Goal: Transaction & Acquisition: Purchase product/service

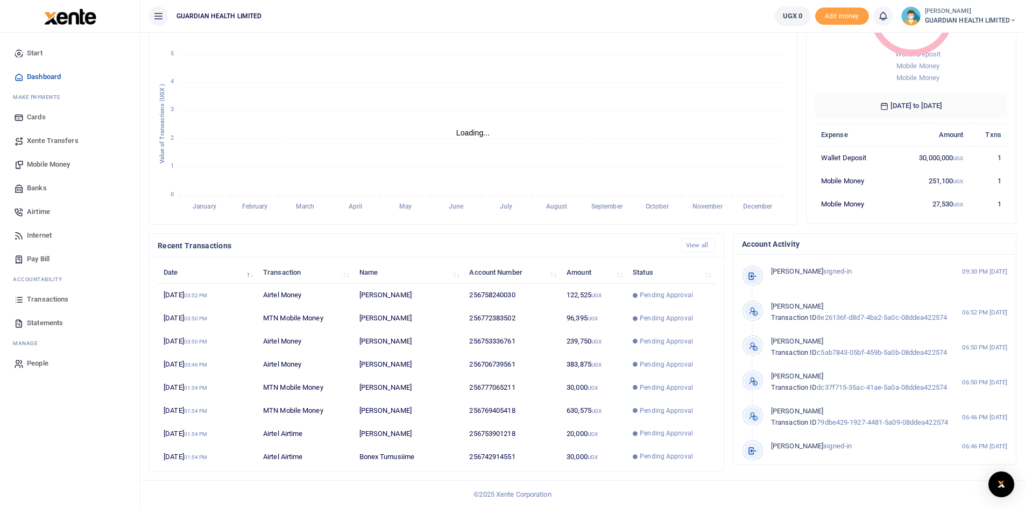
scroll to position [9, 9]
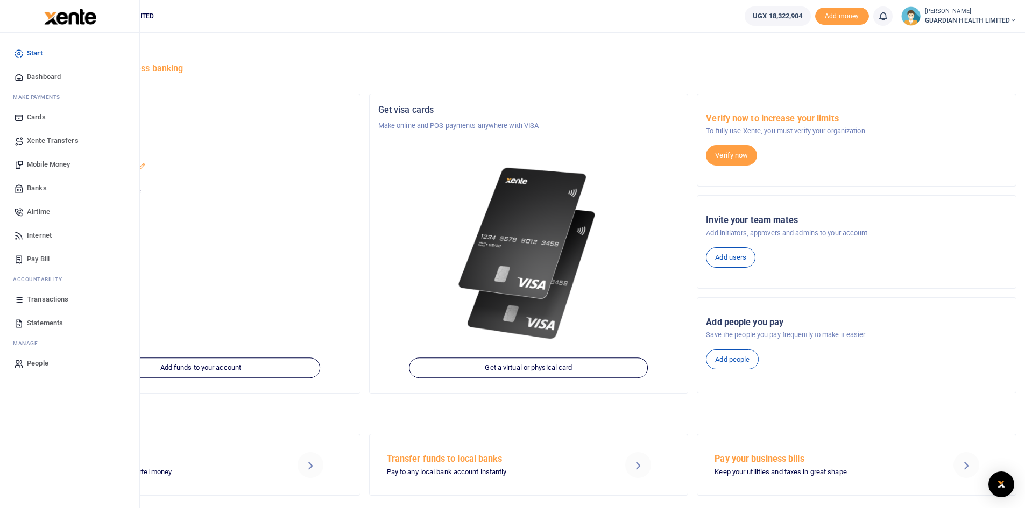
click at [50, 295] on span "Transactions" at bounding box center [47, 299] width 41 height 11
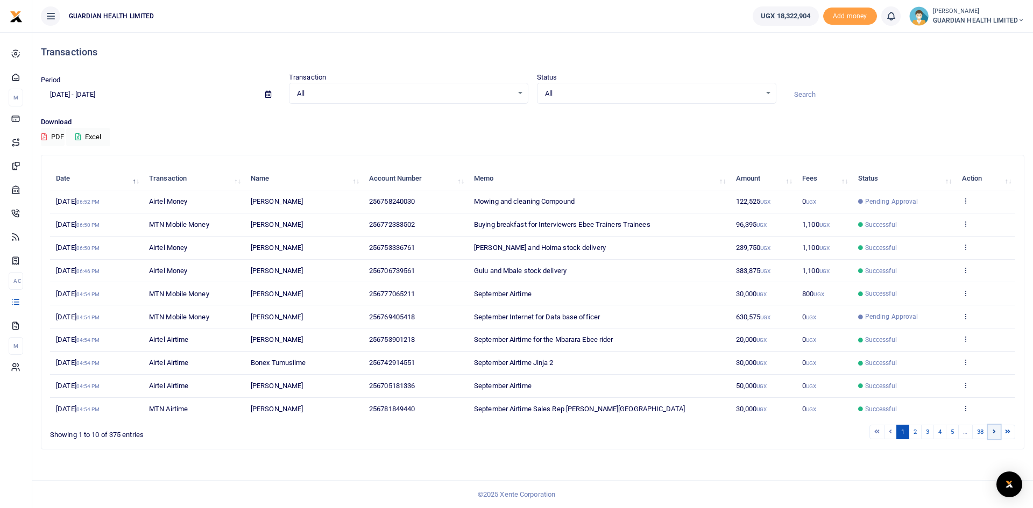
click at [995, 431] on icon at bounding box center [993, 432] width 3 height 6
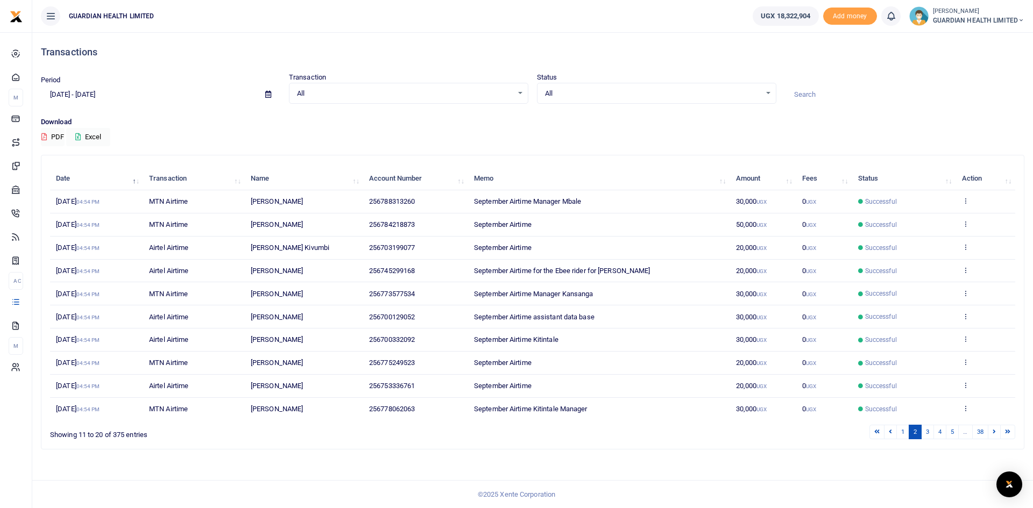
click at [995, 431] on icon at bounding box center [993, 432] width 3 height 6
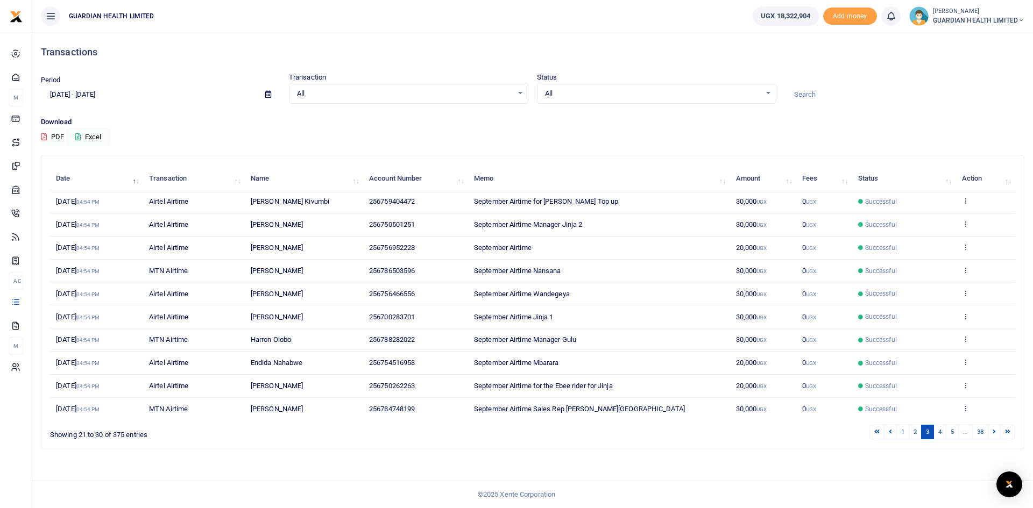
click at [995, 431] on icon at bounding box center [993, 432] width 3 height 6
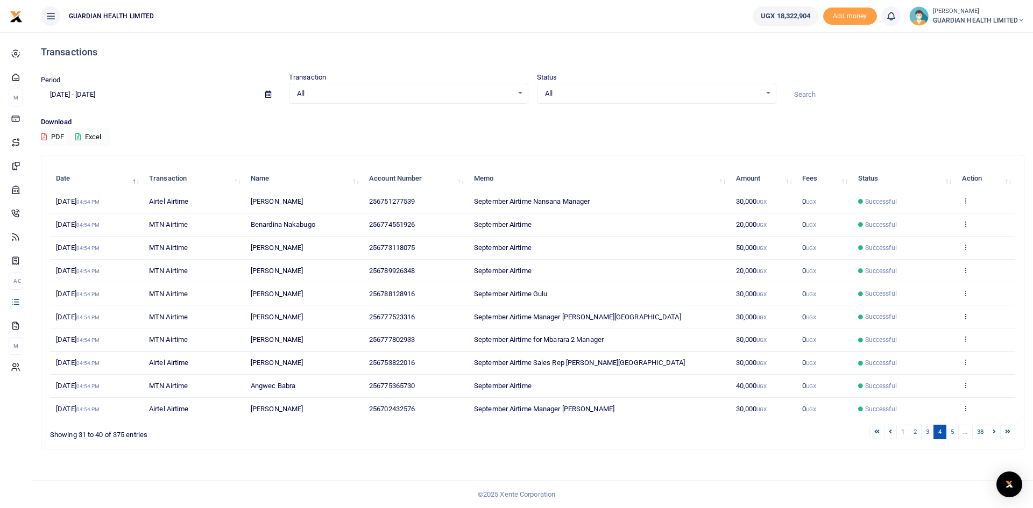
click at [995, 431] on icon at bounding box center [993, 432] width 3 height 6
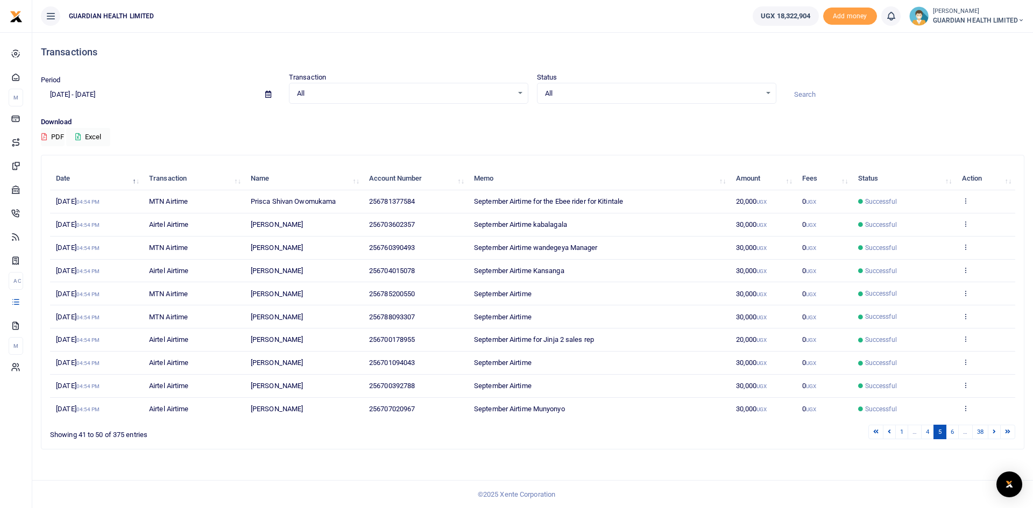
click at [995, 431] on icon at bounding box center [993, 432] width 3 height 6
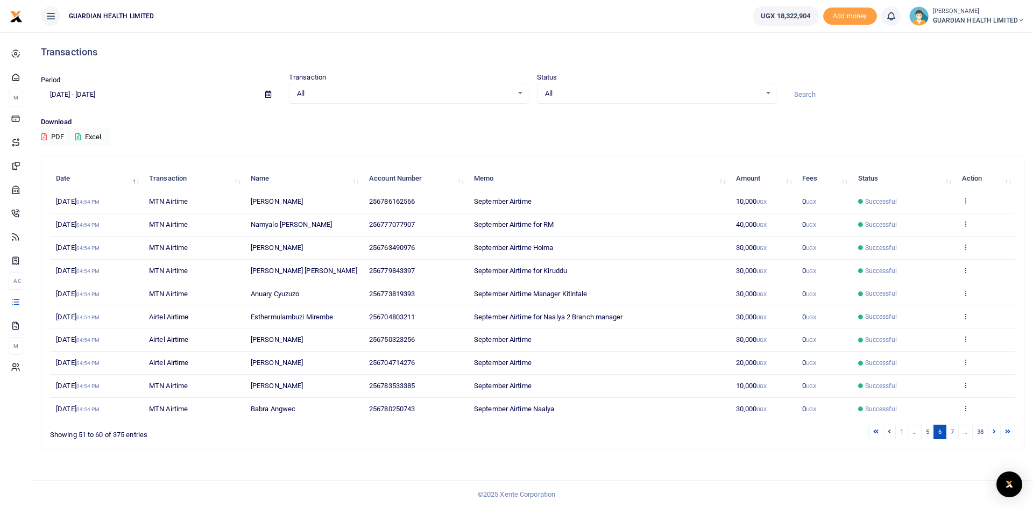
click at [995, 431] on icon at bounding box center [993, 432] width 3 height 6
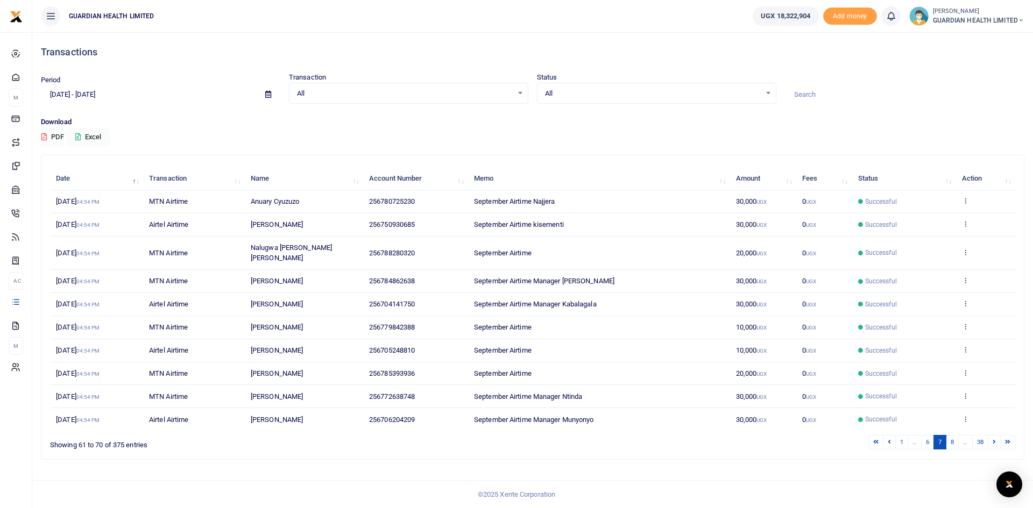
click at [995, 439] on icon at bounding box center [993, 442] width 3 height 6
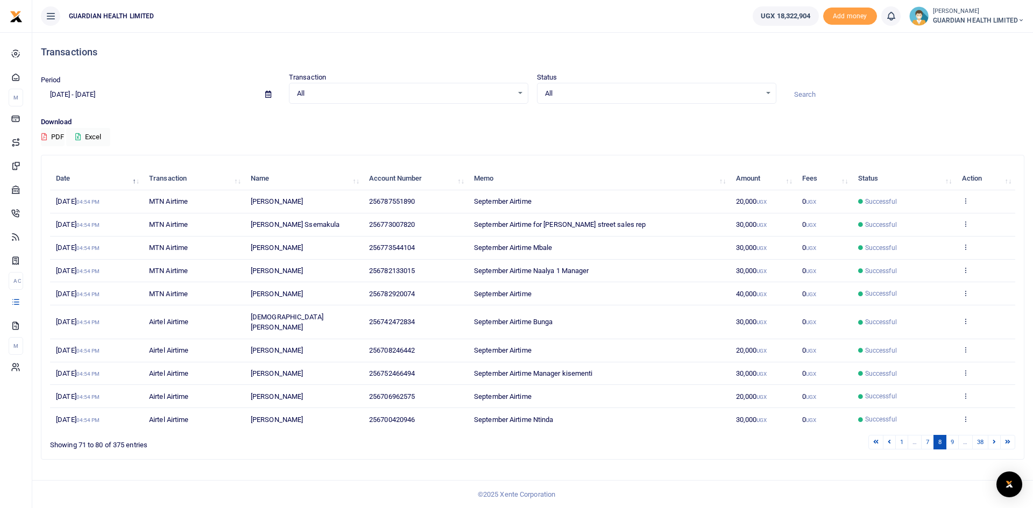
click at [995, 439] on icon at bounding box center [993, 442] width 3 height 6
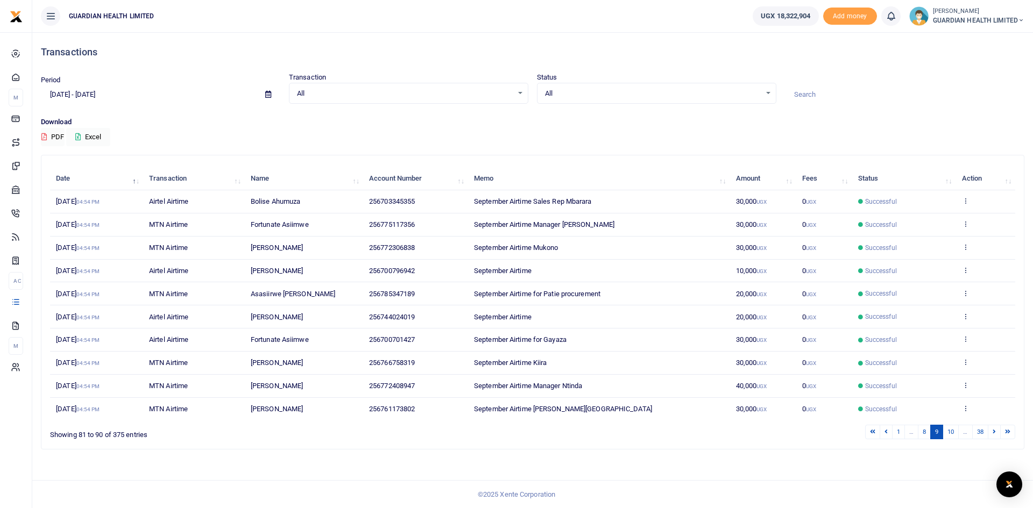
click at [995, 431] on icon at bounding box center [993, 432] width 3 height 6
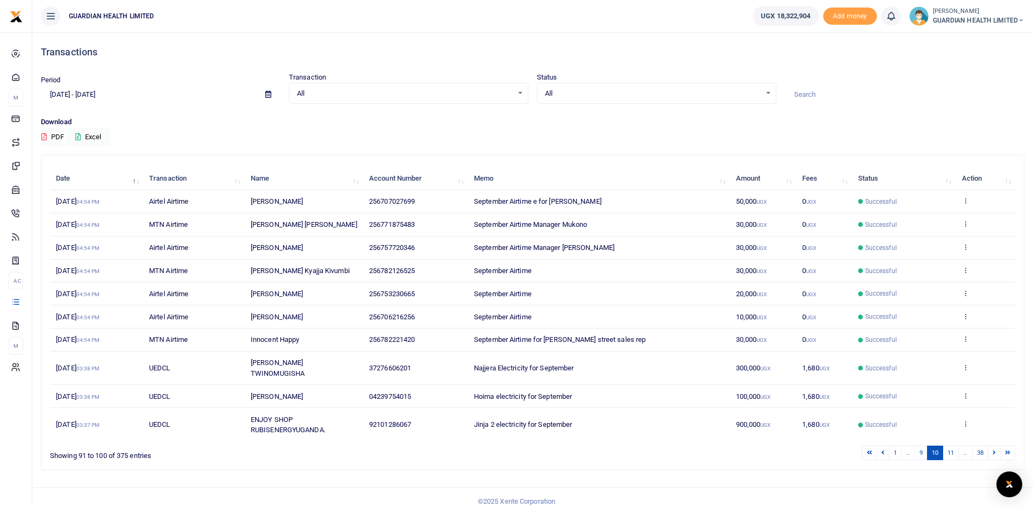
click at [995, 431] on td "View details" at bounding box center [985, 424] width 60 height 33
click at [993, 450] on icon at bounding box center [993, 453] width 3 height 6
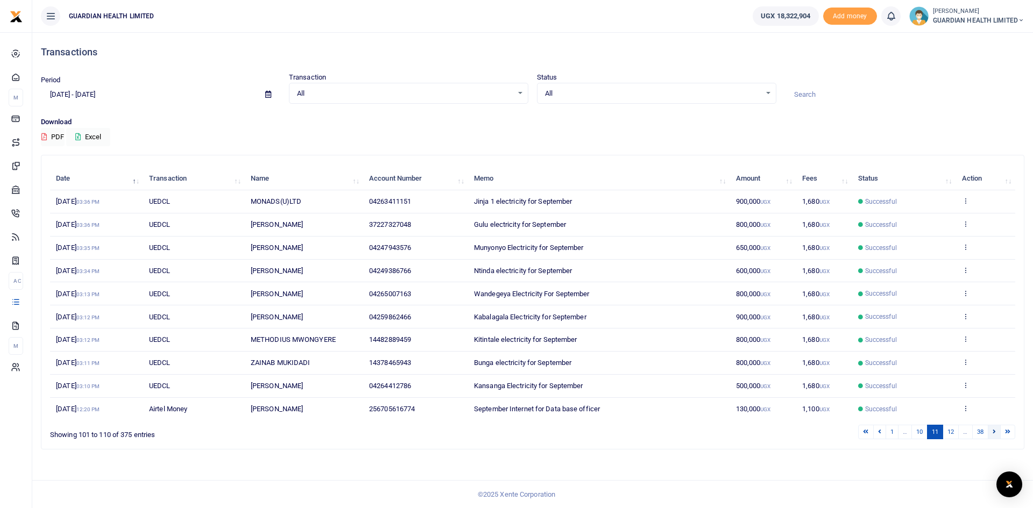
click at [993, 436] on link at bounding box center [994, 432] width 13 height 15
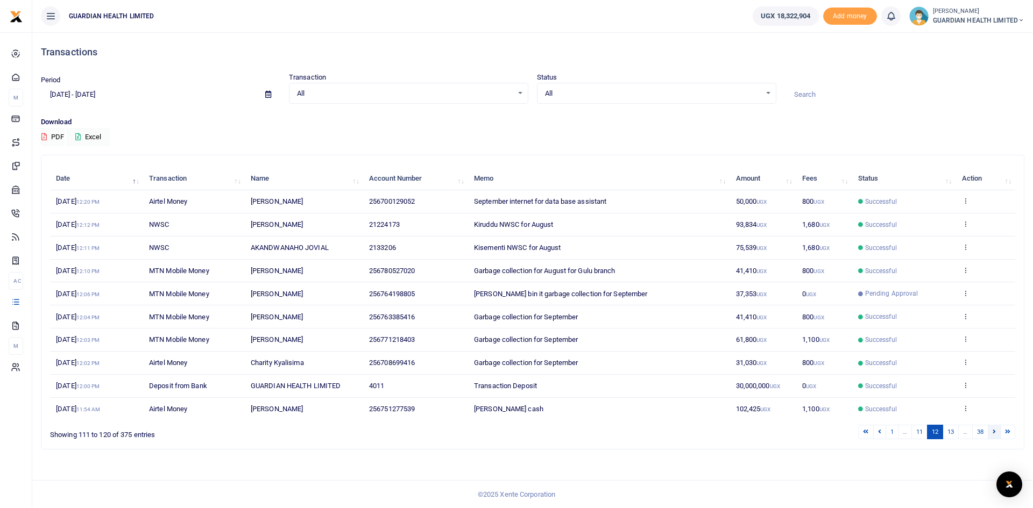
click at [991, 430] on link at bounding box center [994, 432] width 13 height 15
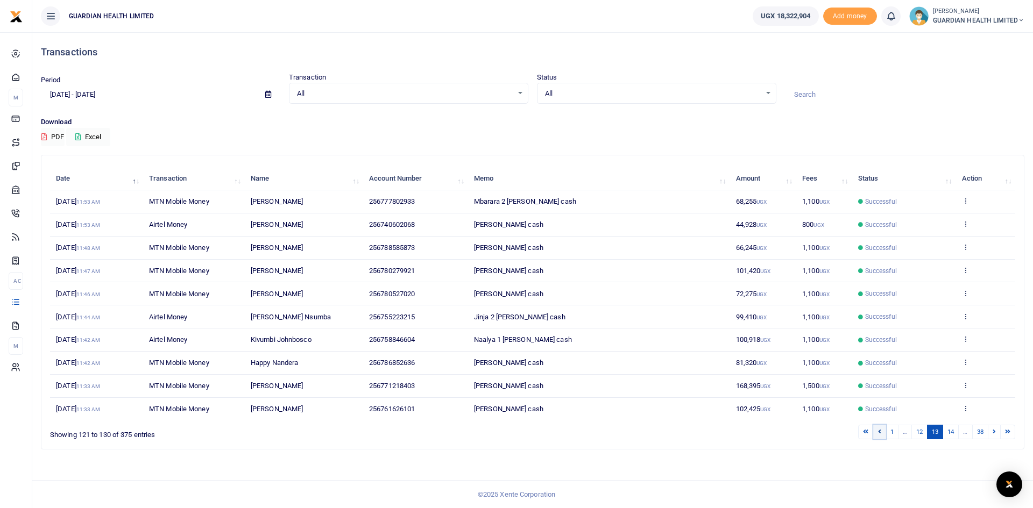
click at [880, 433] on link at bounding box center [879, 432] width 13 height 15
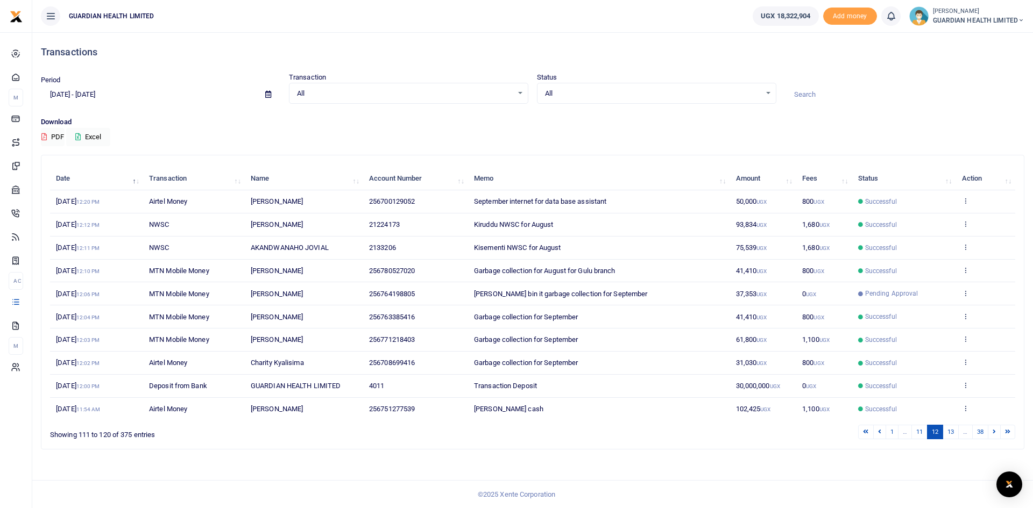
click at [880, 433] on link at bounding box center [879, 432] width 13 height 15
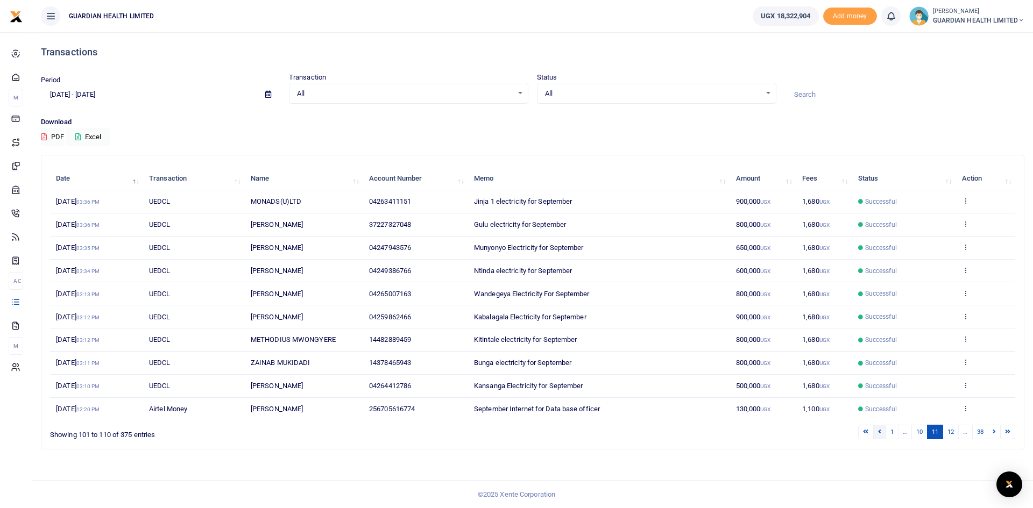
click at [878, 432] on icon at bounding box center [879, 432] width 3 height 6
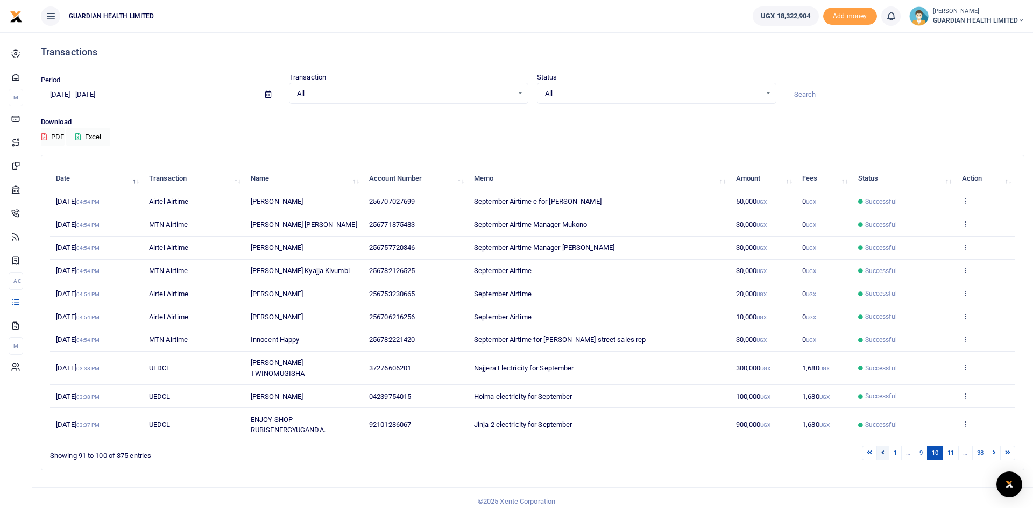
click at [882, 450] on icon at bounding box center [882, 453] width 3 height 6
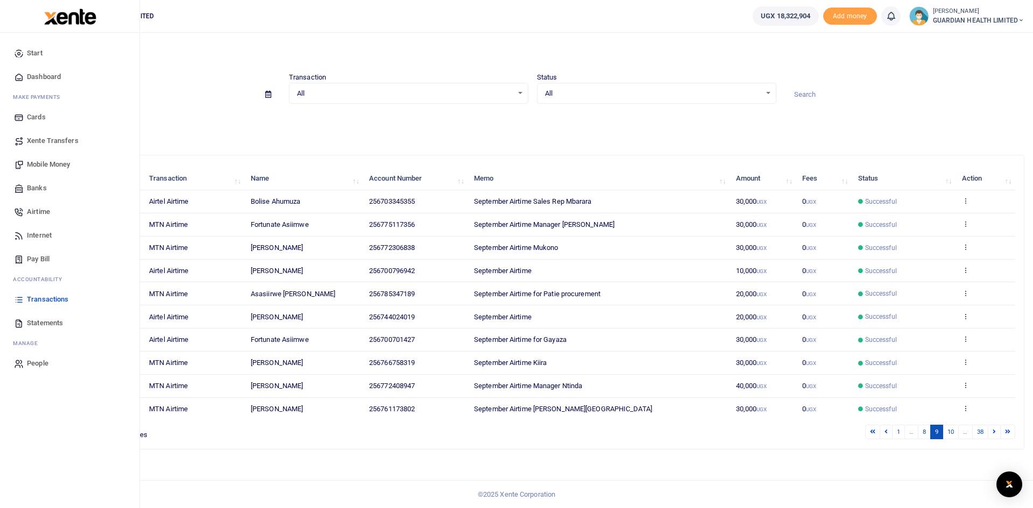
click at [52, 259] on link "Pay Bill" at bounding box center [70, 259] width 122 height 24
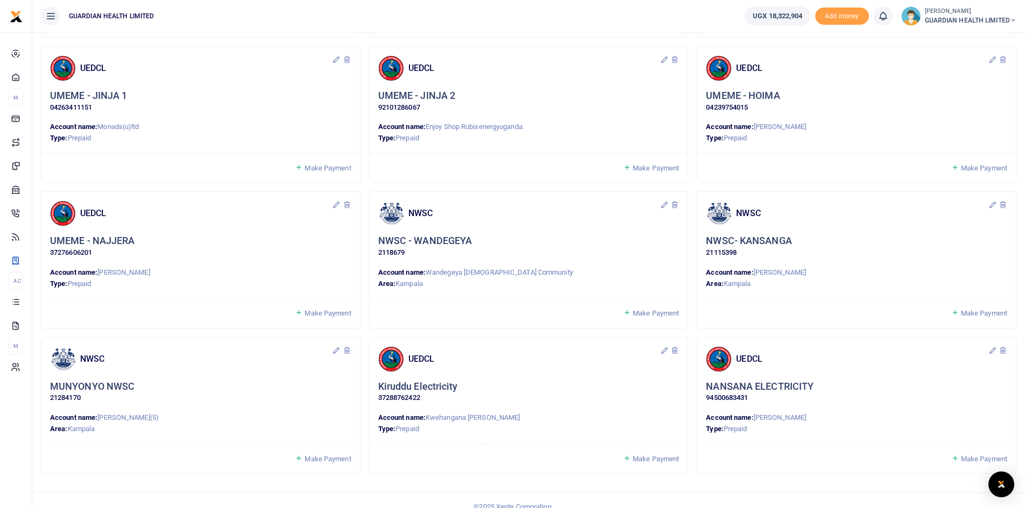
scroll to position [796, 0]
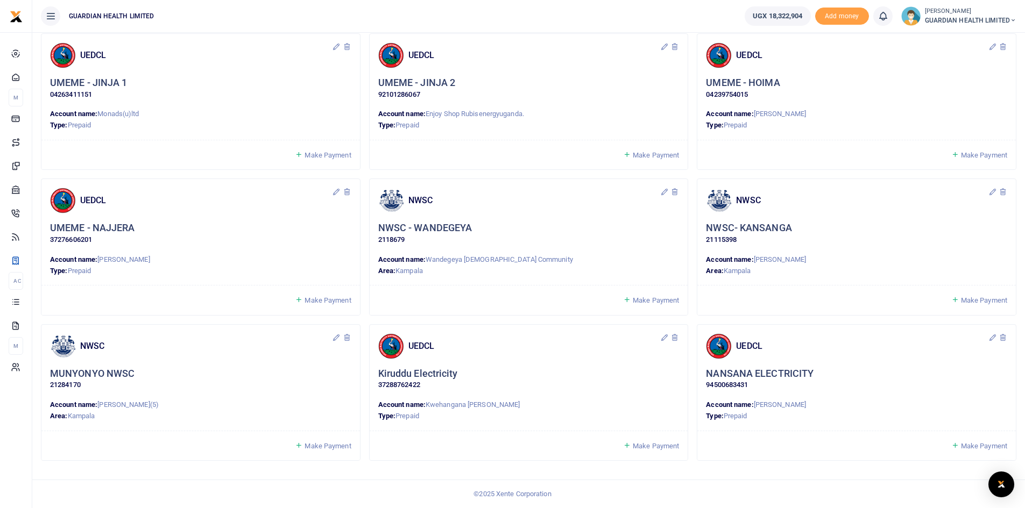
click at [649, 446] on span "Make Payment" at bounding box center [656, 446] width 46 height 8
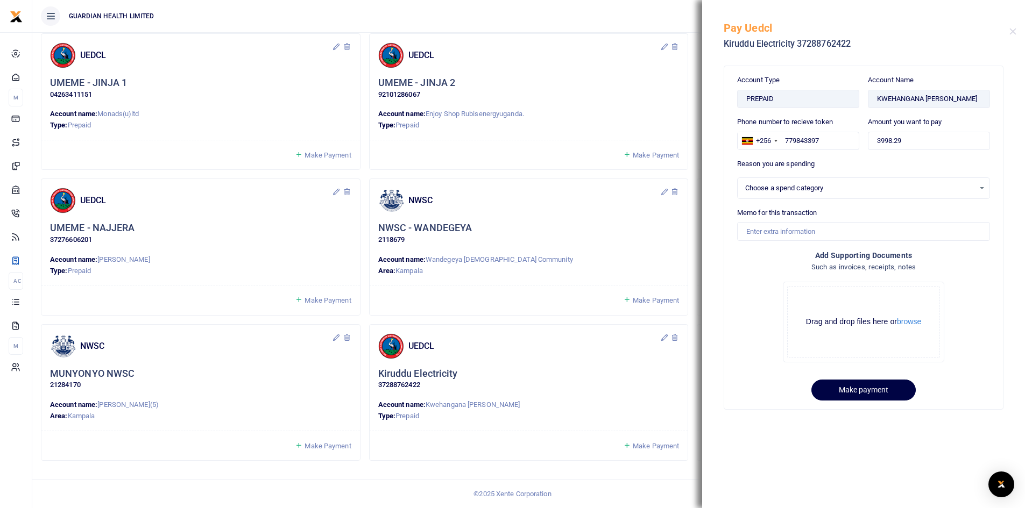
select select
drag, startPoint x: 914, startPoint y: 144, endPoint x: 825, endPoint y: 133, distance: 90.0
click at [825, 133] on div "Phone number to recieve token +256 Uganda +256 779843397 Amount you want to pay…" at bounding box center [863, 138] width 261 height 42
type input "800,000"
click at [842, 187] on div "Select an option" at bounding box center [859, 188] width 229 height 11
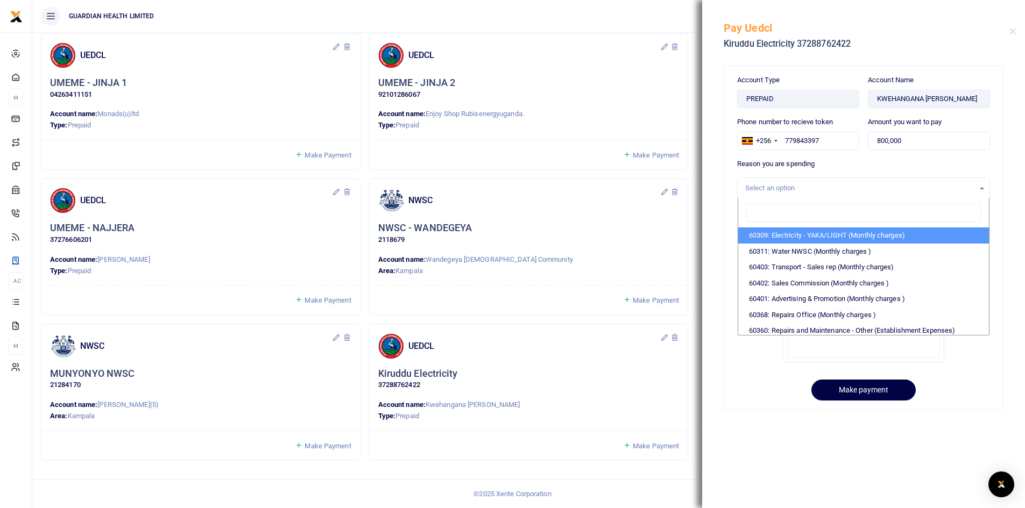
click at [807, 233] on li "60309: Electricity - YAKA/LIGHT (Monthly charges)" at bounding box center [863, 236] width 251 height 16
select select "5374"
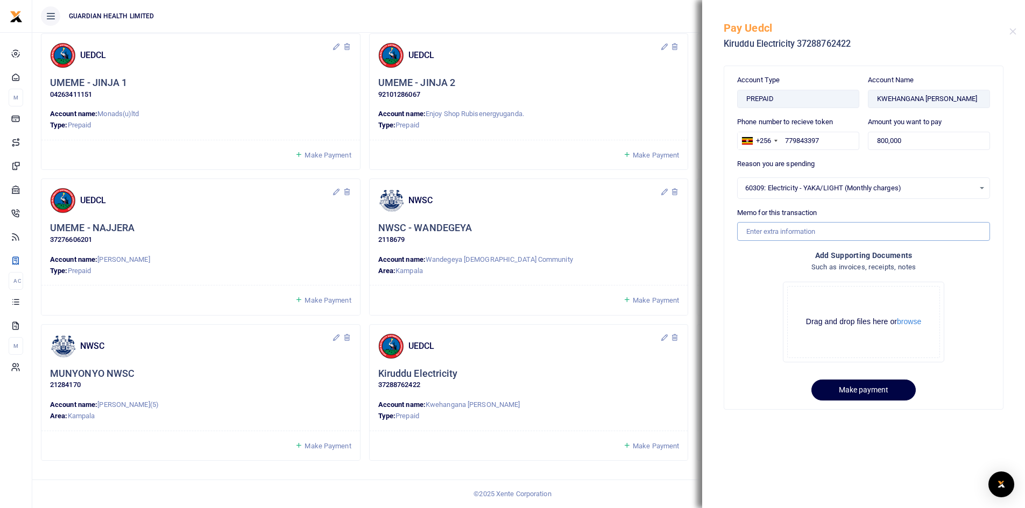
click at [790, 226] on input "Memo for this transaction" at bounding box center [863, 231] width 253 height 18
type input "Kiruddu Electricity for September"
click at [883, 387] on button "Make payment" at bounding box center [863, 390] width 104 height 21
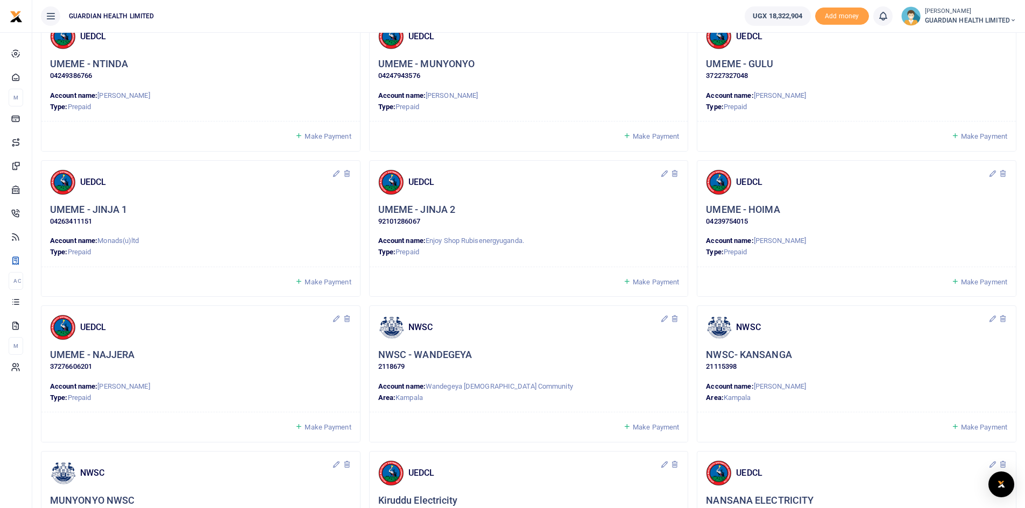
scroll to position [796, 0]
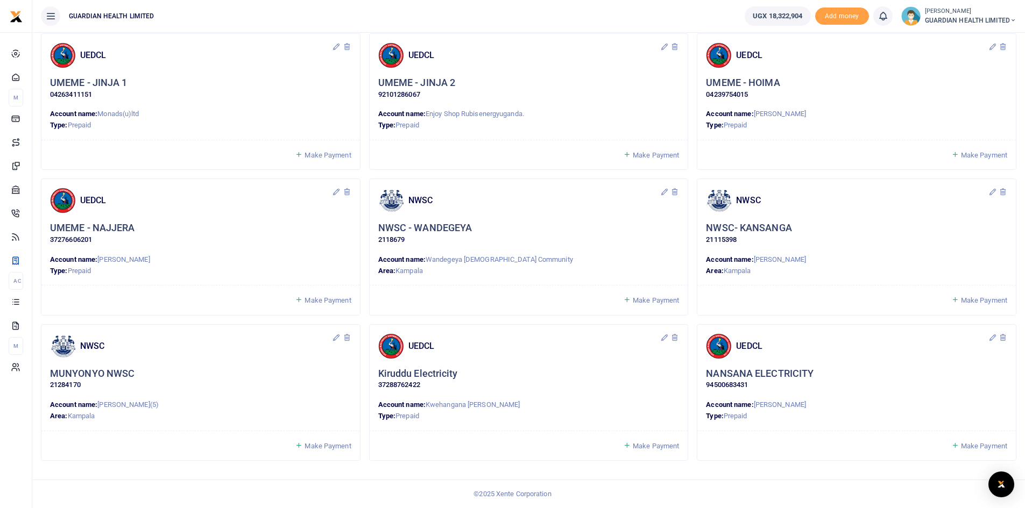
click at [989, 337] on icon at bounding box center [992, 337] width 9 height 9
click at [972, 372] on div "✖" at bounding box center [977, 372] width 10 height 10
click at [991, 337] on icon at bounding box center [992, 337] width 9 height 9
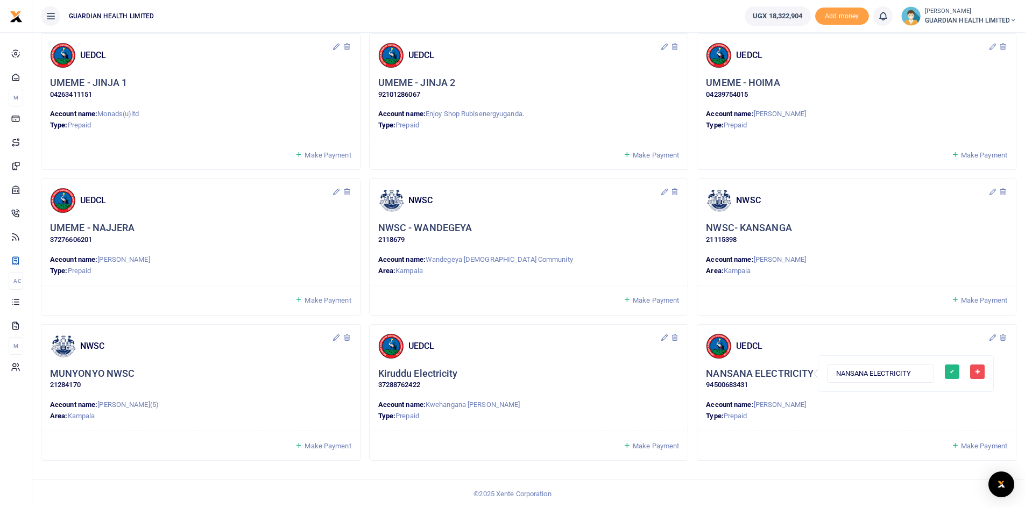
click at [891, 379] on input "NANSANA ELECTRICITY" at bounding box center [880, 374] width 107 height 18
click at [945, 371] on button "✔" at bounding box center [952, 372] width 15 height 15
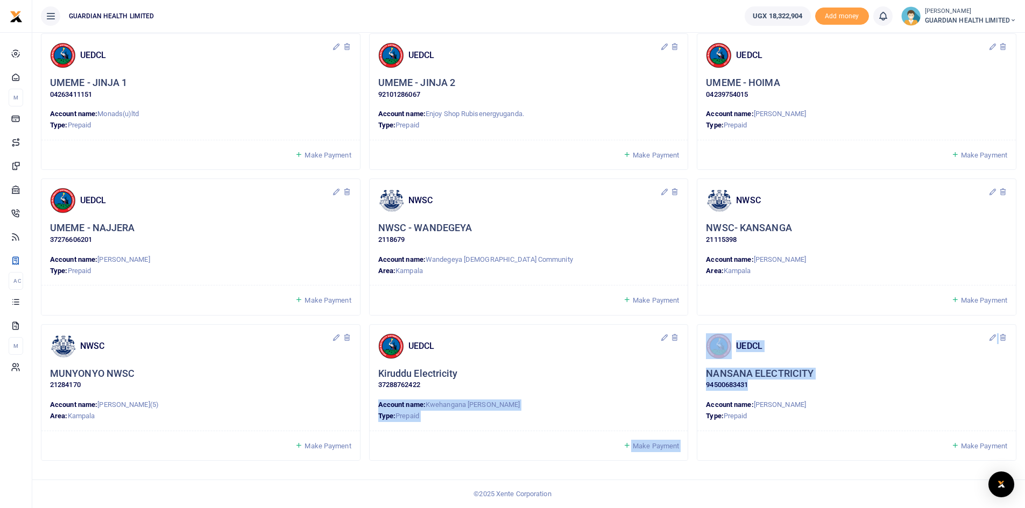
drag, startPoint x: 752, startPoint y: 384, endPoint x: 683, endPoint y: 382, distance: 68.9
click at [759, 379] on h5 "NANSANA ELECTRICITY" at bounding box center [760, 374] width 108 height 12
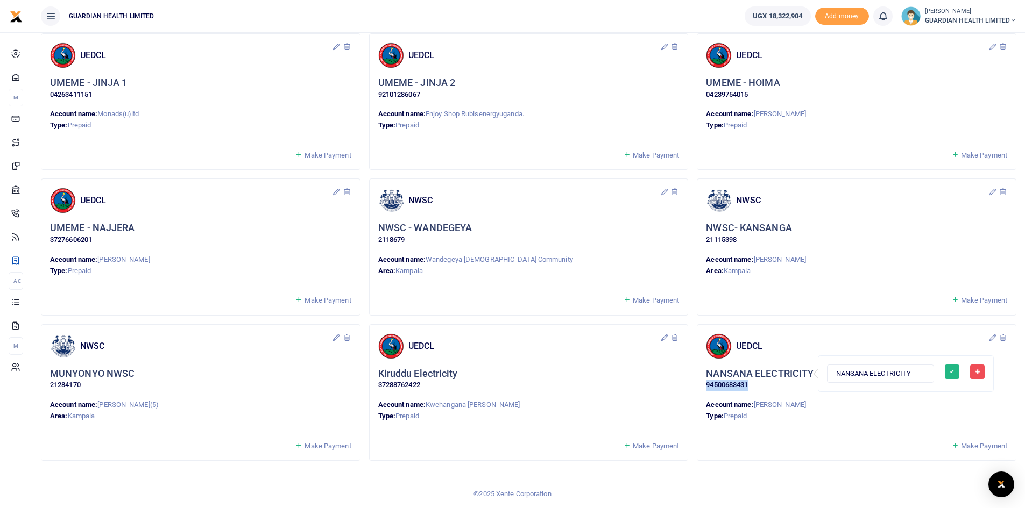
drag, startPoint x: 752, startPoint y: 382, endPoint x: 704, endPoint y: 383, distance: 48.4
click at [704, 383] on div "UEDCL NANSANA ELECTRICITY 94500683431 Account name: Edward Lule Type: Prepaid" at bounding box center [856, 378] width 318 height 106
copy p "94500683431"
click at [1002, 337] on icon at bounding box center [1002, 337] width 9 height 9
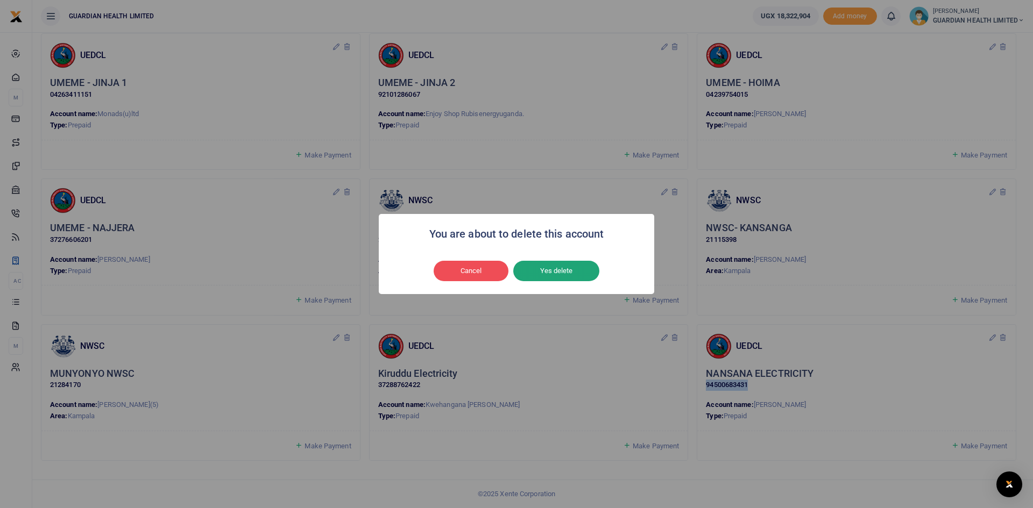
click at [556, 273] on button "Yes delete" at bounding box center [556, 271] width 86 height 20
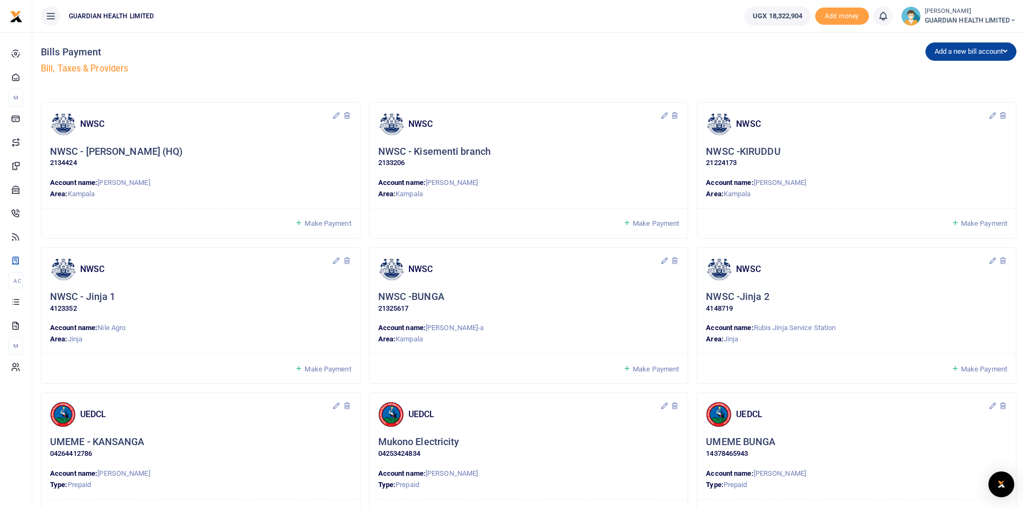
click at [954, 52] on button "Add a new bill account" at bounding box center [970, 51] width 91 height 18
click at [936, 75] on link "UEDCL" at bounding box center [968, 74] width 85 height 15
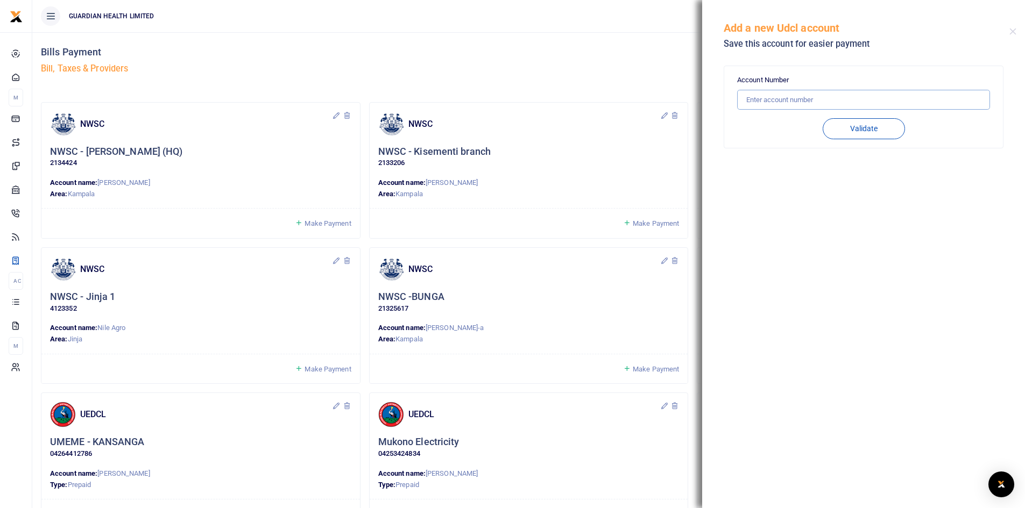
paste input "94500683431"
type input "94500683431"
click at [856, 131] on button "Validate" at bounding box center [863, 128] width 82 height 21
type input "94500683431"
type input "EDWARD LULE"
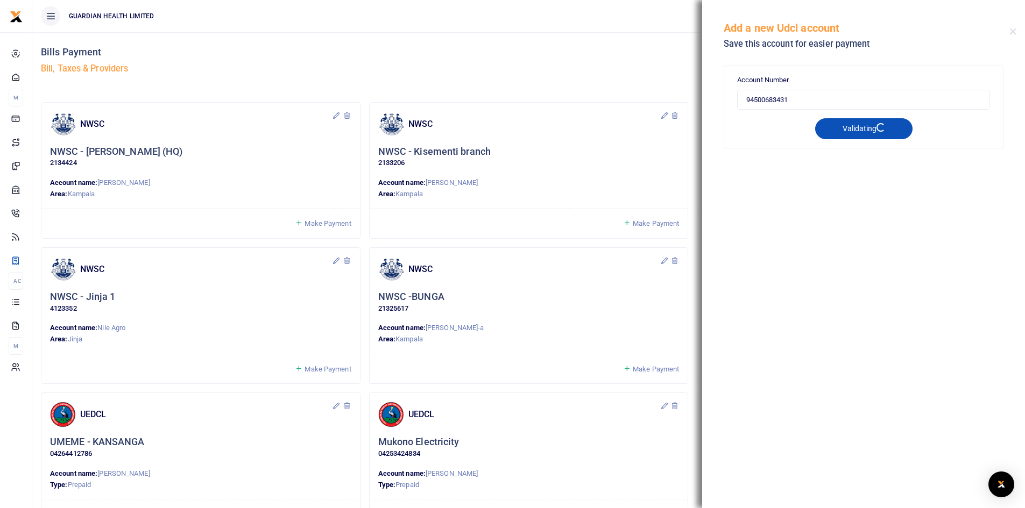
type input "PREPAID"
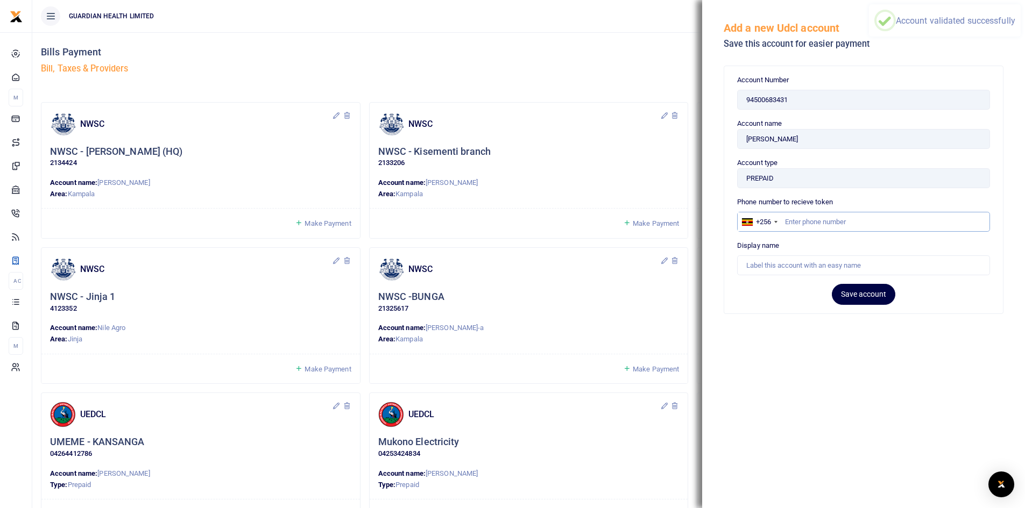
click at [824, 219] on input "text" at bounding box center [863, 222] width 253 height 20
type input "786503596"
click at [810, 265] on input "text" at bounding box center [863, 265] width 253 height 20
type input "NANSANA ELECTRICITY"
click at [860, 295] on button "Save account" at bounding box center [863, 294] width 63 height 21
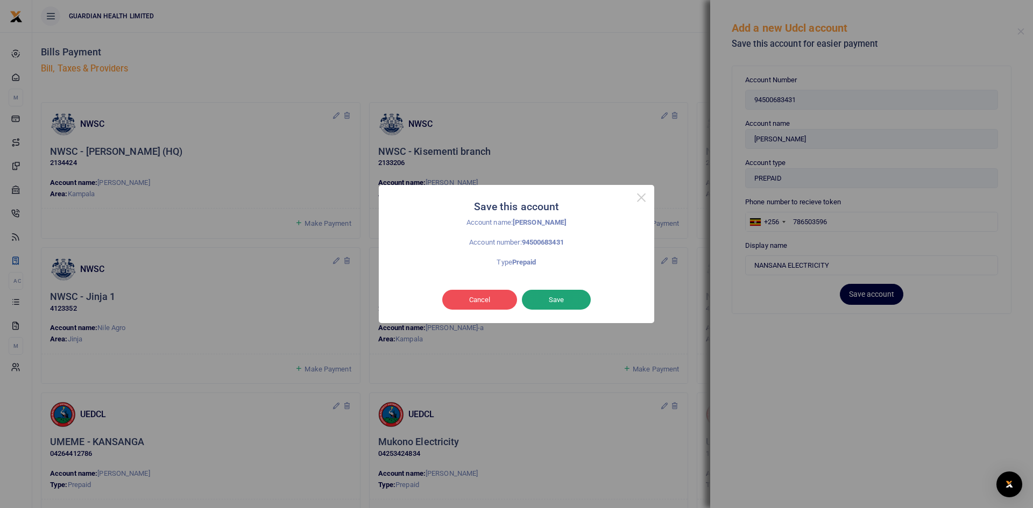
click at [552, 296] on button "Save" at bounding box center [556, 300] width 69 height 20
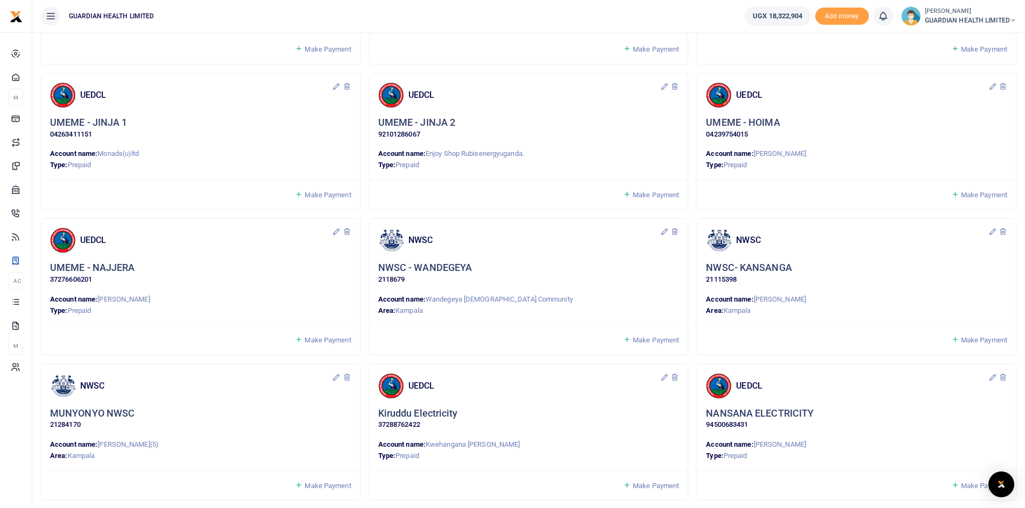
scroll to position [796, 0]
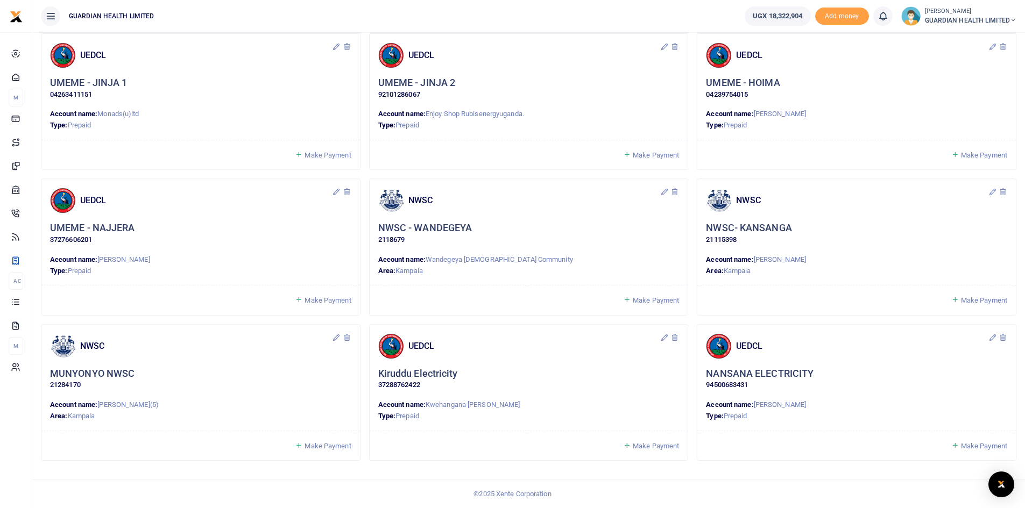
click at [974, 449] on span "Make Payment" at bounding box center [984, 446] width 46 height 8
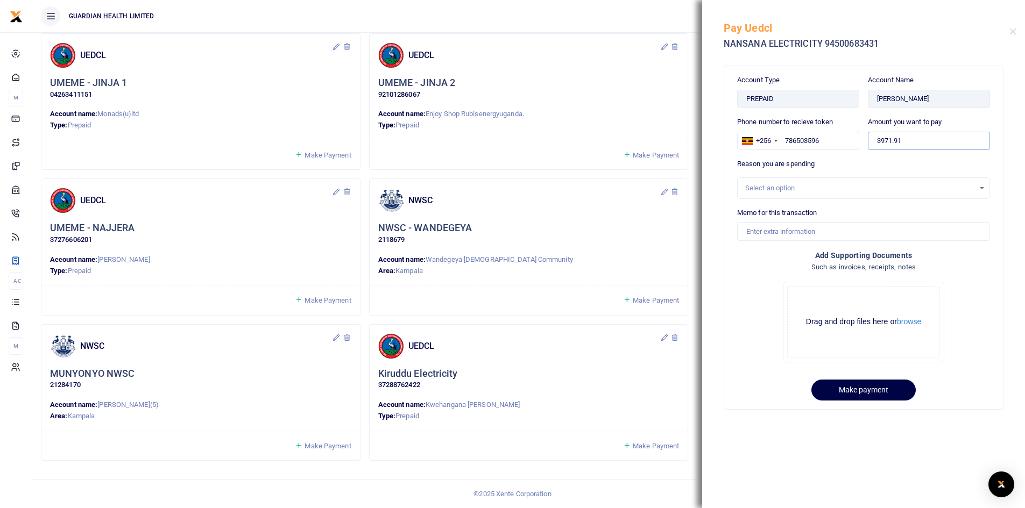
drag, startPoint x: 912, startPoint y: 138, endPoint x: 792, endPoint y: 126, distance: 120.5
click at [792, 126] on div "Phone number to recieve token +256 [GEOGRAPHIC_DATA] [PHONE_NUMBER] Amount you …" at bounding box center [863, 138] width 261 height 42
type input "300,000"
click at [756, 183] on div "Select an option" at bounding box center [859, 188] width 229 height 11
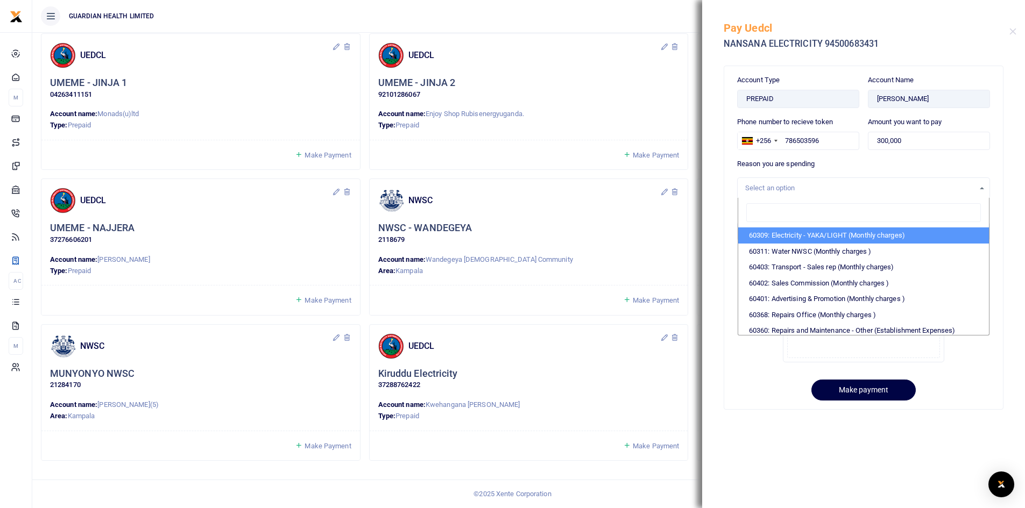
click at [796, 235] on li "60309: Electricity - YAKA/LIGHT (Monthly charges)" at bounding box center [863, 236] width 251 height 16
select select "5374"
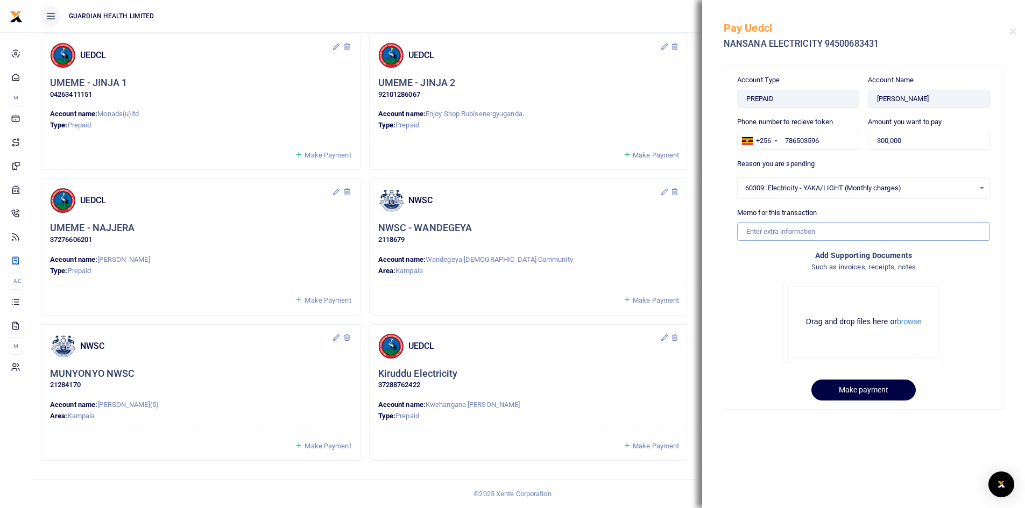
click at [776, 226] on input "Memo for this transaction" at bounding box center [863, 231] width 253 height 18
drag, startPoint x: 772, startPoint y: 229, endPoint x: 691, endPoint y: 228, distance: 81.8
click at [865, 235] on input "Nansana Electricity for August" at bounding box center [863, 231] width 253 height 18
type input "Nansana Electricity for September"
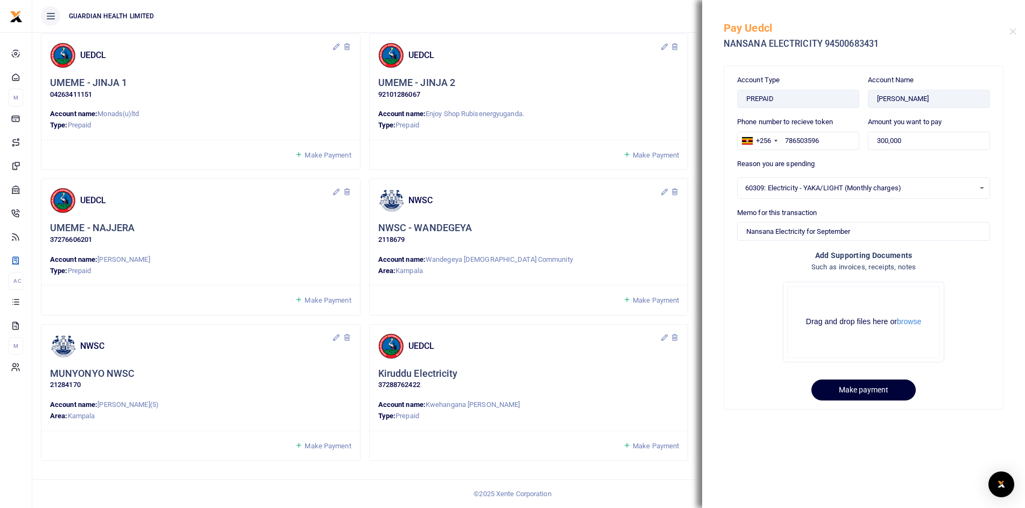
click at [867, 394] on button "Make payment" at bounding box center [863, 390] width 104 height 21
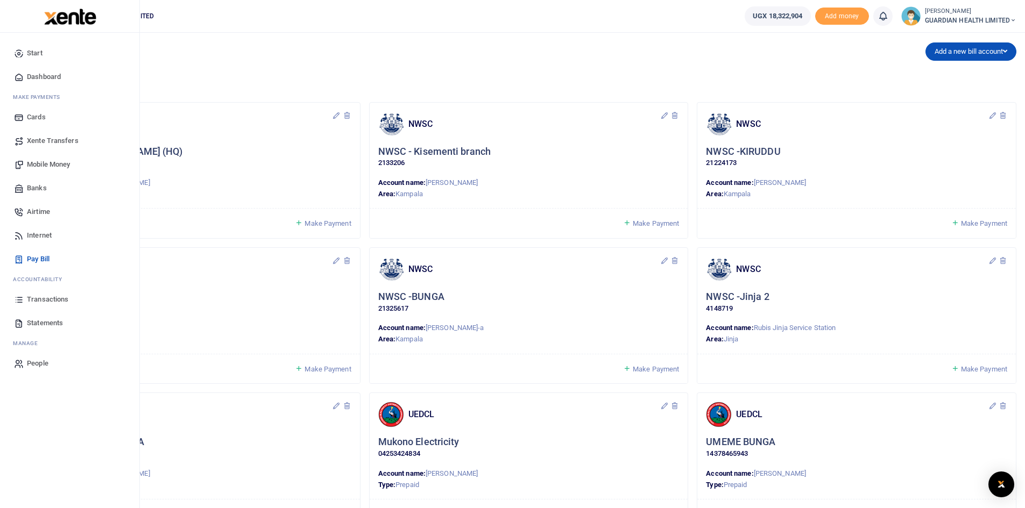
click at [53, 159] on span "Mobile Money" at bounding box center [48, 164] width 43 height 11
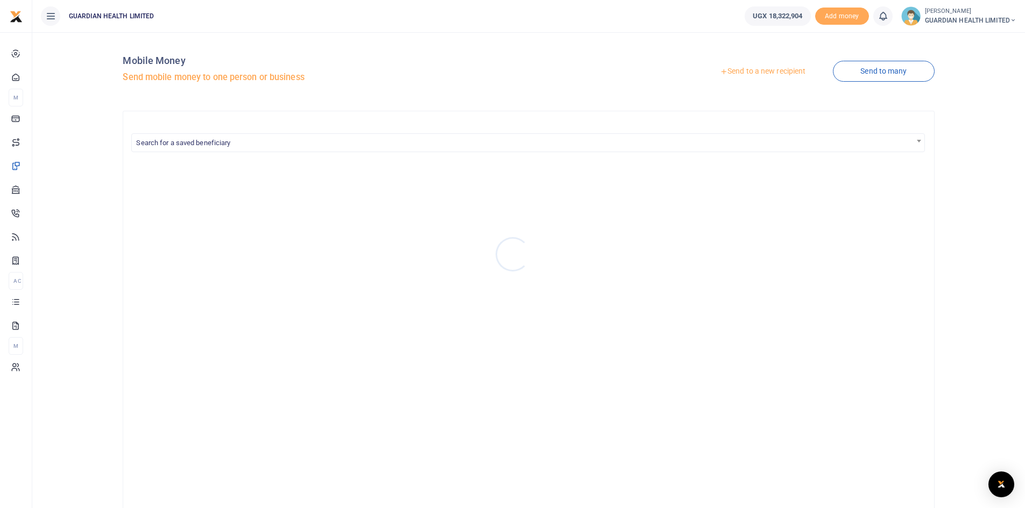
click at [755, 73] on div at bounding box center [512, 254] width 1025 height 508
click at [750, 73] on link "Send to a new recipient" at bounding box center [762, 71] width 140 height 19
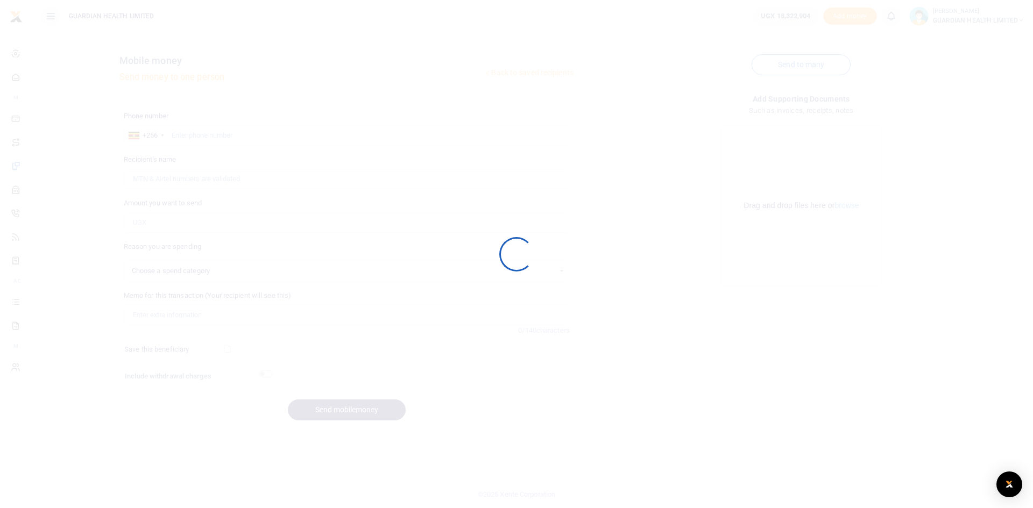
select select
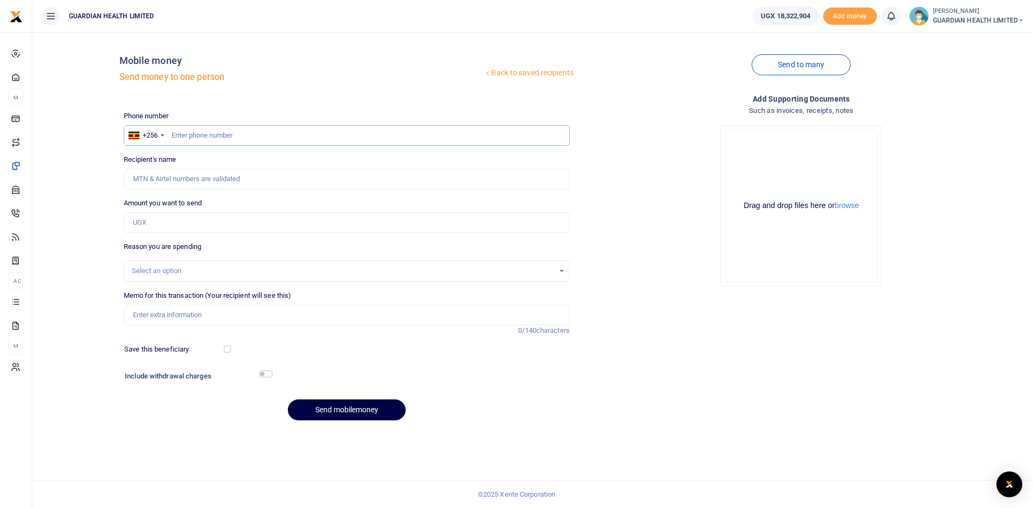
click at [220, 134] on input "text" at bounding box center [347, 135] width 446 height 20
type input "704942900"
click at [164, 219] on input "Amount you want to send" at bounding box center [347, 222] width 446 height 20
type input "122,000"
type input "Moses Odoi"
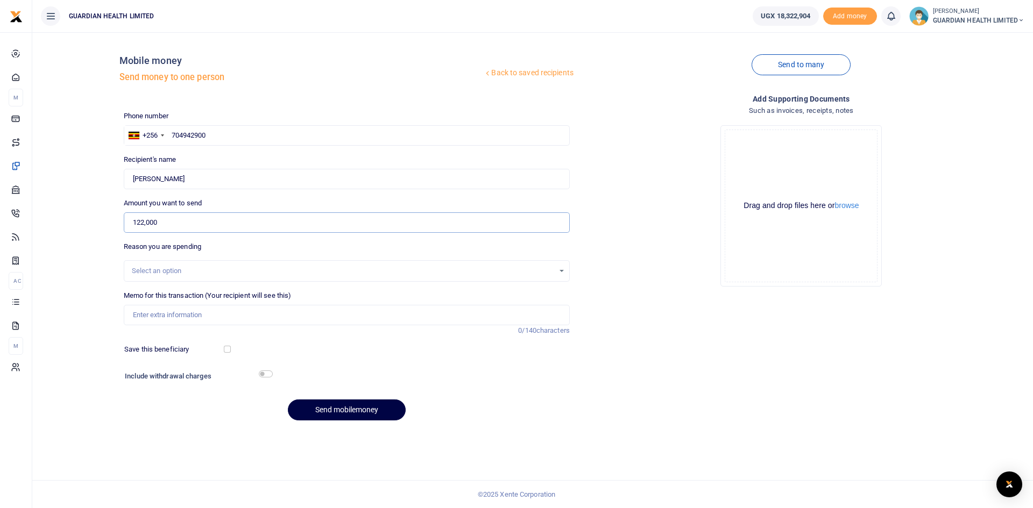
type input "122,000"
click at [185, 315] on input "Memo for this transaction (Your recipient will see this)" at bounding box center [347, 315] width 446 height 20
paste input "Kitintale Blinds"
click at [132, 316] on input "Kitintale Blinds" at bounding box center [347, 315] width 446 height 20
click at [257, 314] on input "Balance payment for Kitintale Blinds" at bounding box center [347, 315] width 446 height 20
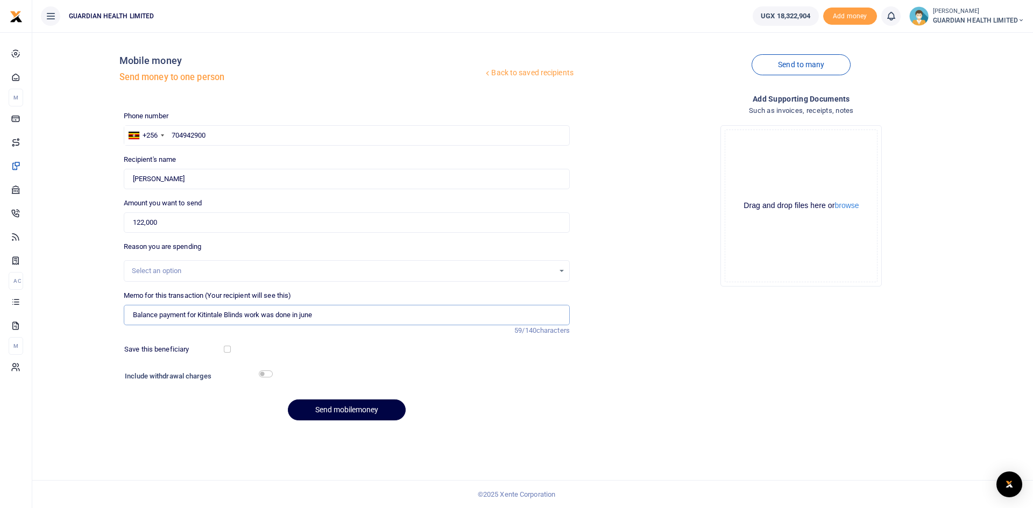
click at [305, 318] on input "Balance payment for Kitintale Blinds work was done in june" at bounding box center [347, 315] width 446 height 20
type input "Balance payment for Kitintale Blinds work was done in June"
click at [164, 273] on div "Select an option" at bounding box center [343, 271] width 422 height 11
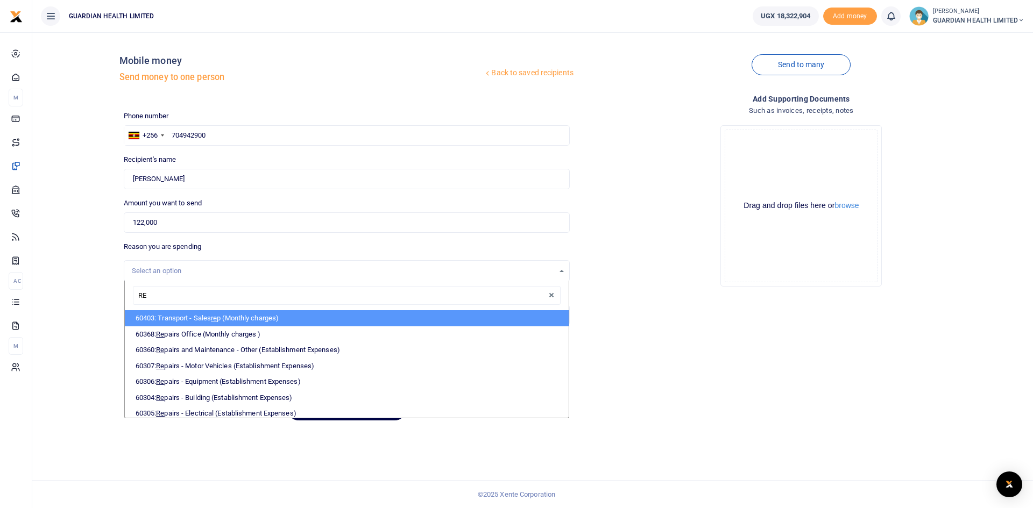
type input "REP"
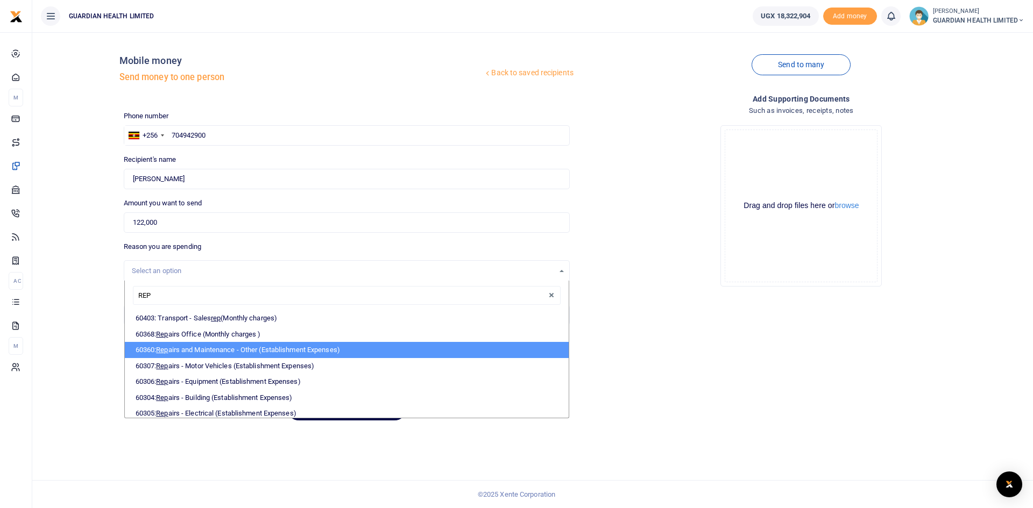
click at [209, 354] on li "60360: Rep airs and Maintenance - Other (Establishment Expenses)" at bounding box center [347, 350] width 444 height 16
select select "5386"
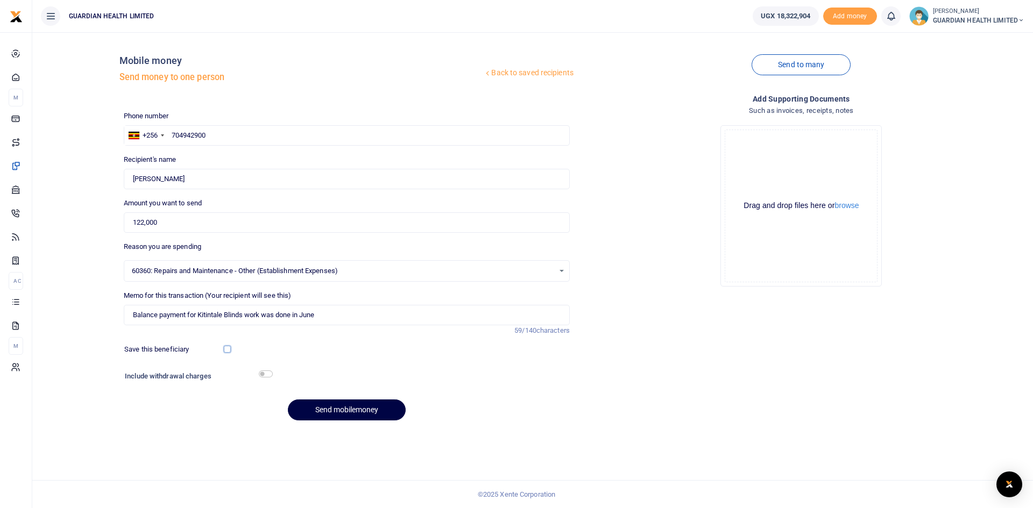
click at [229, 349] on input "checkbox" at bounding box center [227, 349] width 7 height 7
checkbox input "true"
click at [262, 374] on input "checkbox" at bounding box center [266, 374] width 14 height 7
checkbox input "true"
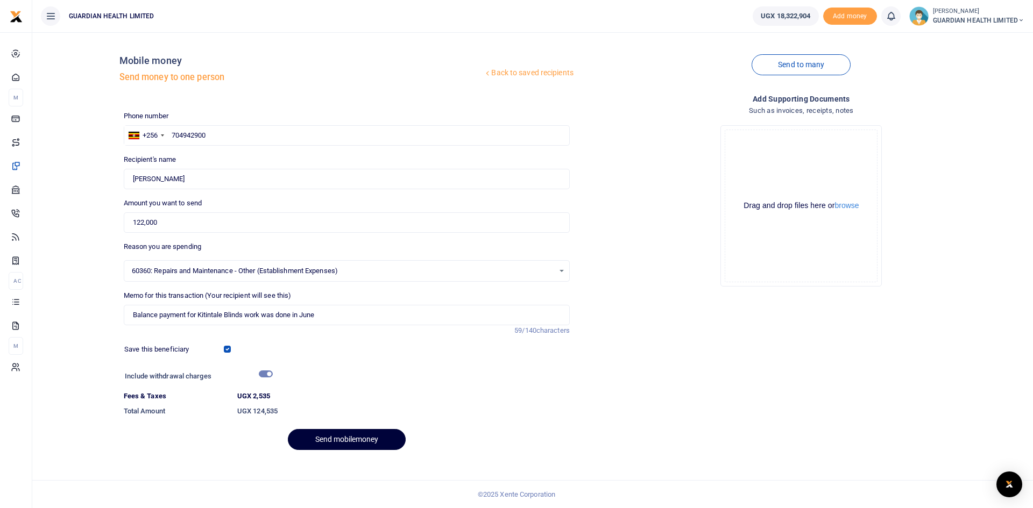
click at [334, 441] on button "Send mobilemoney" at bounding box center [347, 439] width 118 height 21
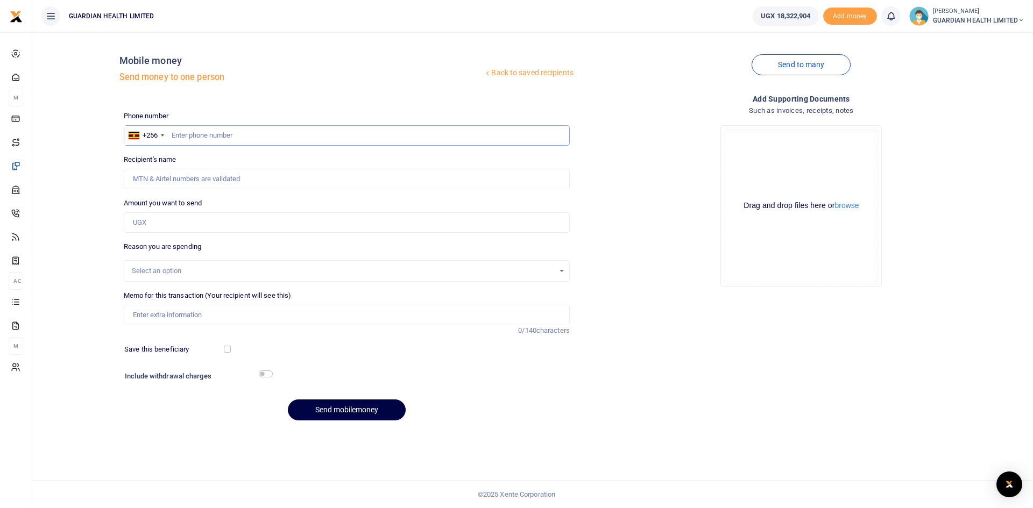
click at [254, 132] on input "text" at bounding box center [347, 135] width 446 height 20
type input "702886694"
type input "Babra Angwec"
click at [176, 221] on input "Amount you want to send" at bounding box center [347, 222] width 446 height 20
type input "825,000"
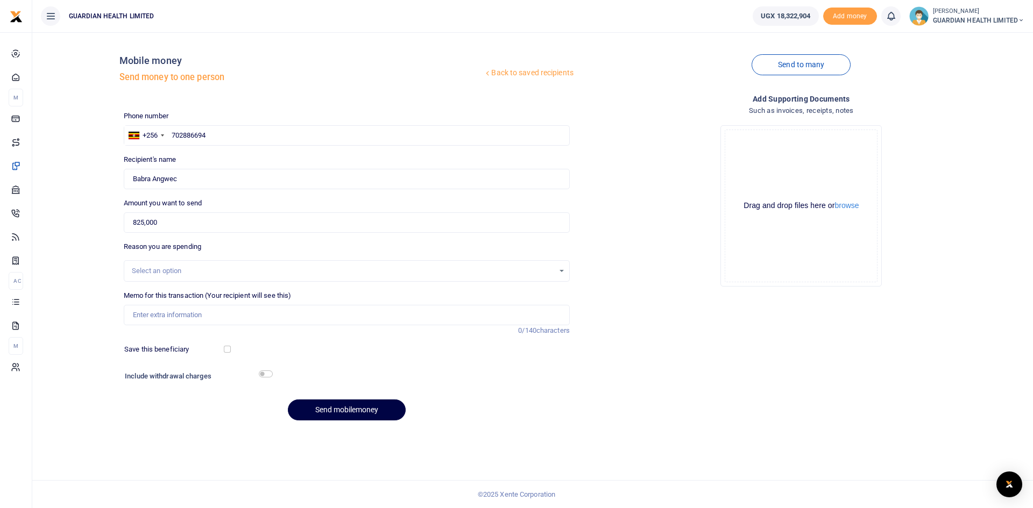
click at [194, 270] on div "Select an option" at bounding box center [343, 271] width 422 height 11
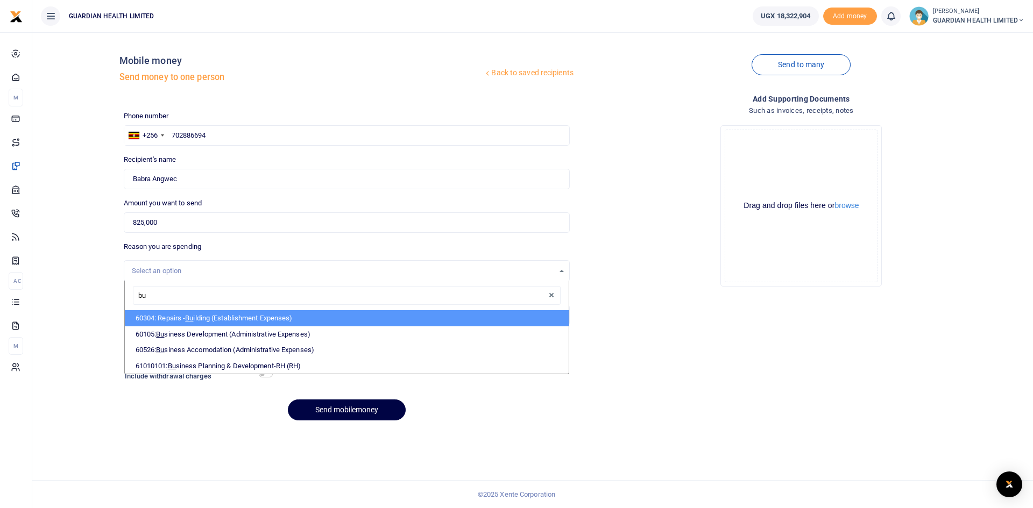
type input "bus"
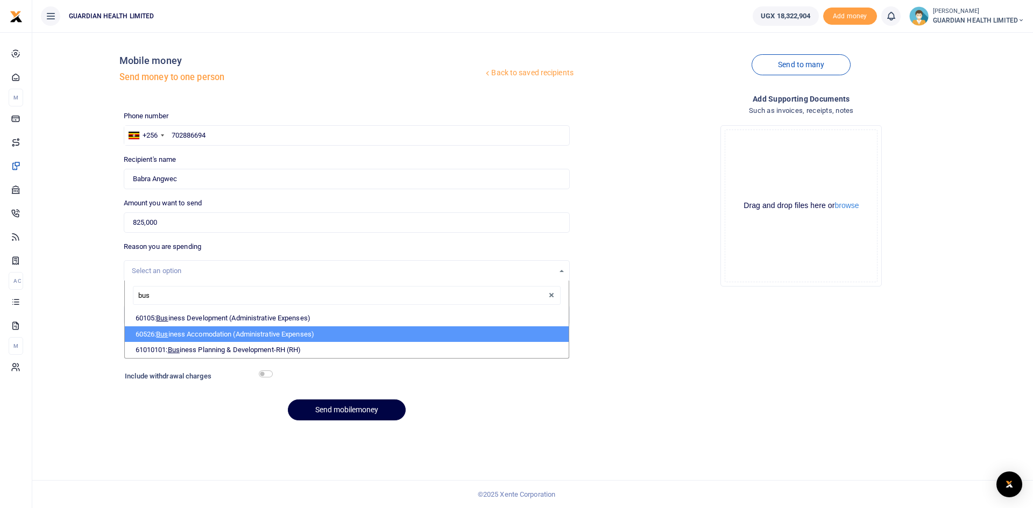
click at [201, 333] on li "60526: Bus iness Accomodation (Administrative Expenses)" at bounding box center [347, 334] width 444 height 16
select select "5435"
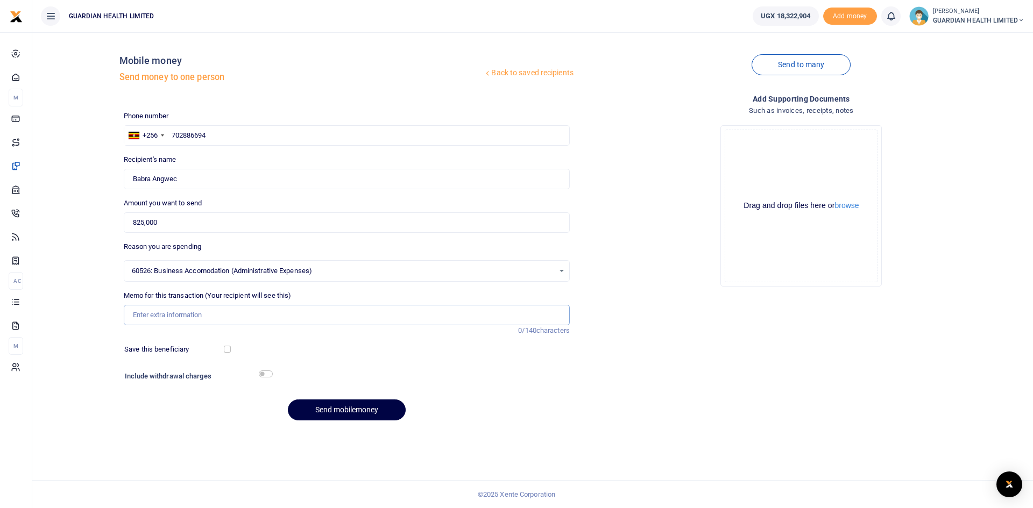
drag, startPoint x: 167, startPoint y: 315, endPoint x: 174, endPoint y: 299, distance: 17.1
click at [167, 315] on input "Memo for this transaction (Your recipient will see this)" at bounding box center [347, 315] width 446 height 20
click at [253, 311] on input "Memo for this transaction (Your recipient will see this)" at bounding box center [347, 315] width 446 height 20
type input "B"
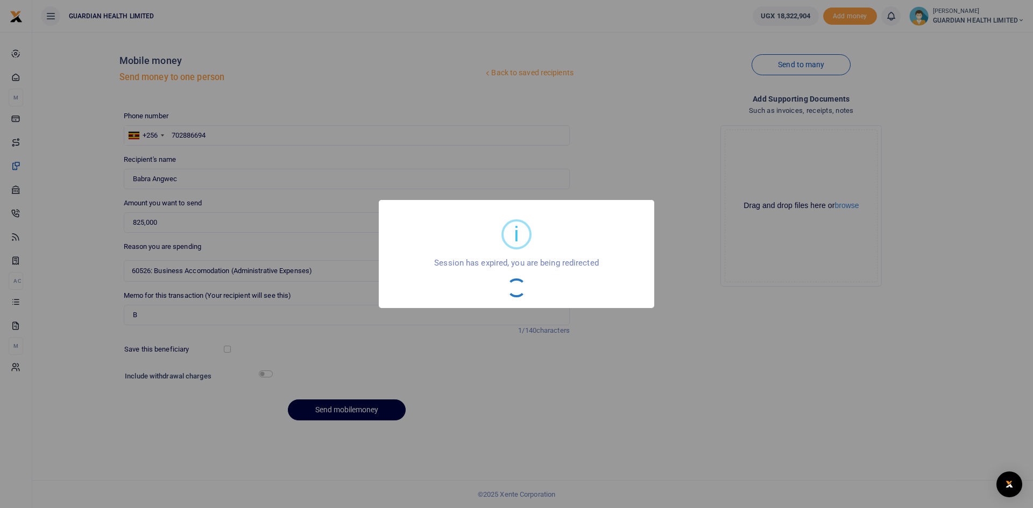
click at [217, 134] on div "i × Session has expired, you are being redirected OK No Cancel" at bounding box center [516, 254] width 1033 height 508
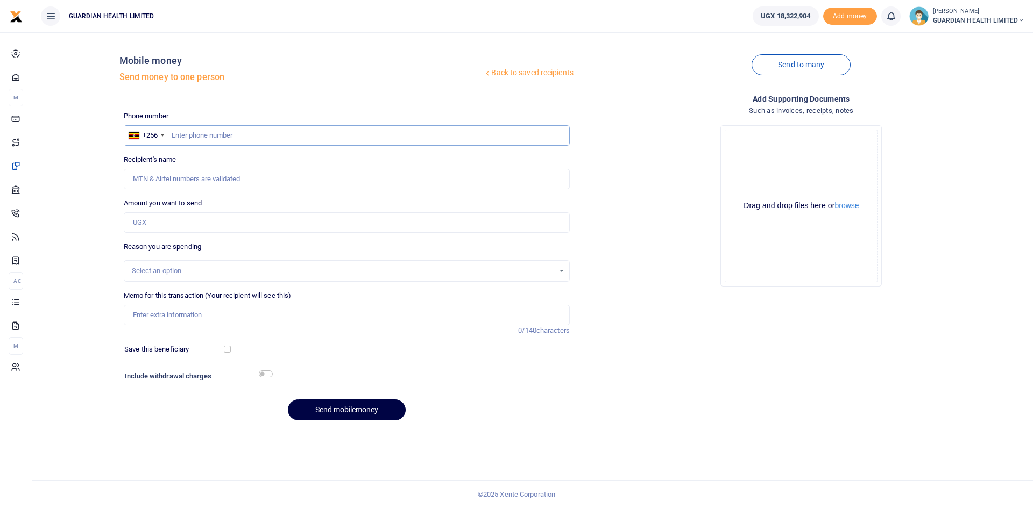
click at [287, 134] on input "text" at bounding box center [347, 135] width 446 height 20
type input "702886694"
click at [293, 226] on input "Amount you want to send" at bounding box center [347, 222] width 446 height 20
type input "825,000"
click at [186, 268] on div "Select an option" at bounding box center [343, 271] width 422 height 11
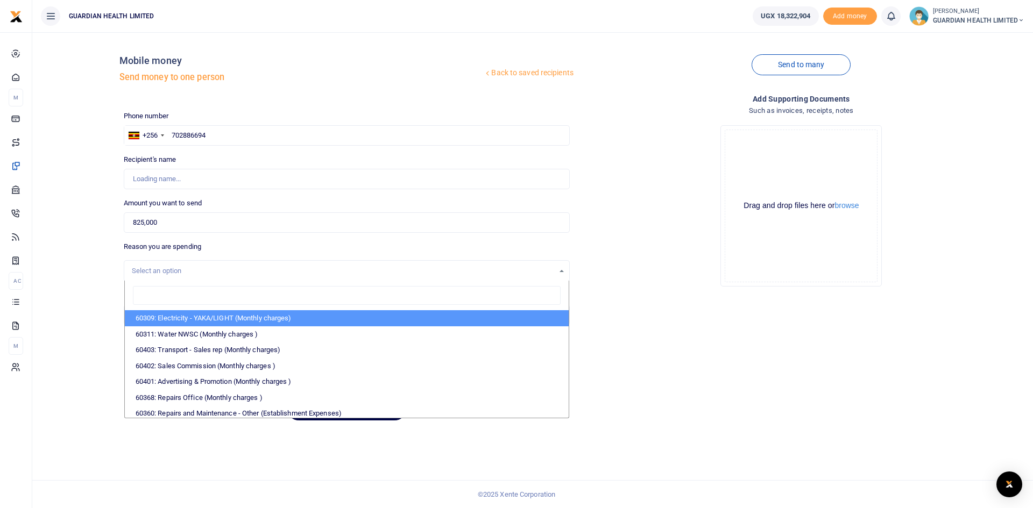
type input "Babra Angwec"
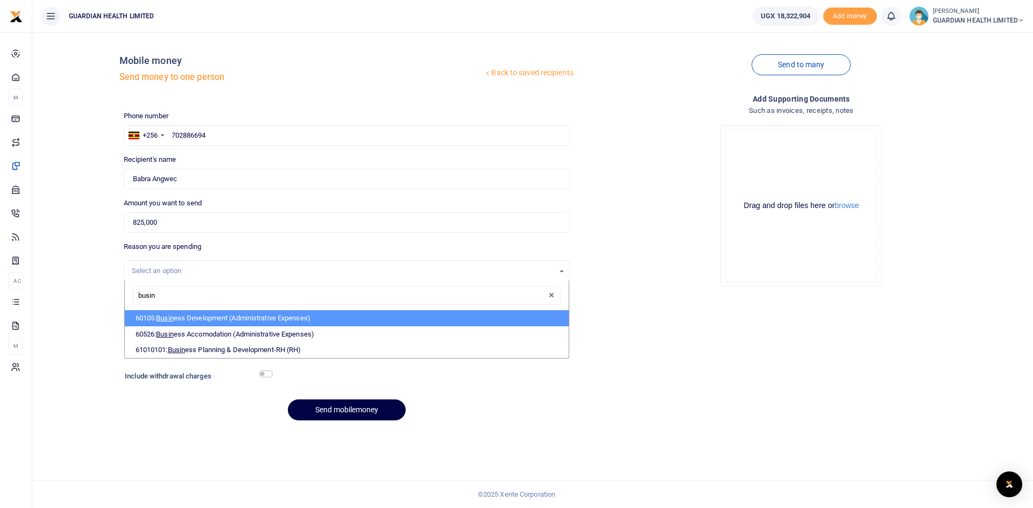
type input "busine"
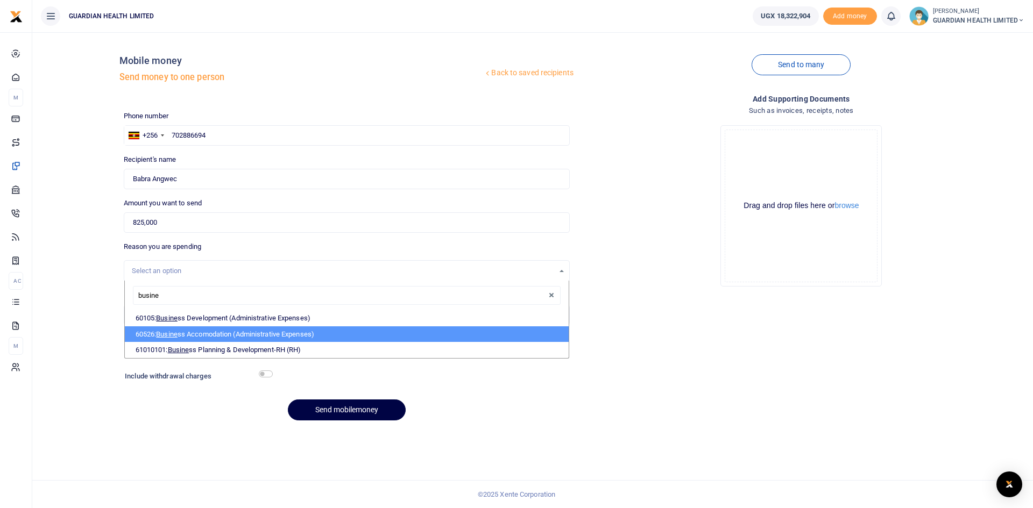
click at [181, 333] on li "60526: Busine ss Accomodation (Administrative Expenses)" at bounding box center [347, 334] width 444 height 16
select select "5435"
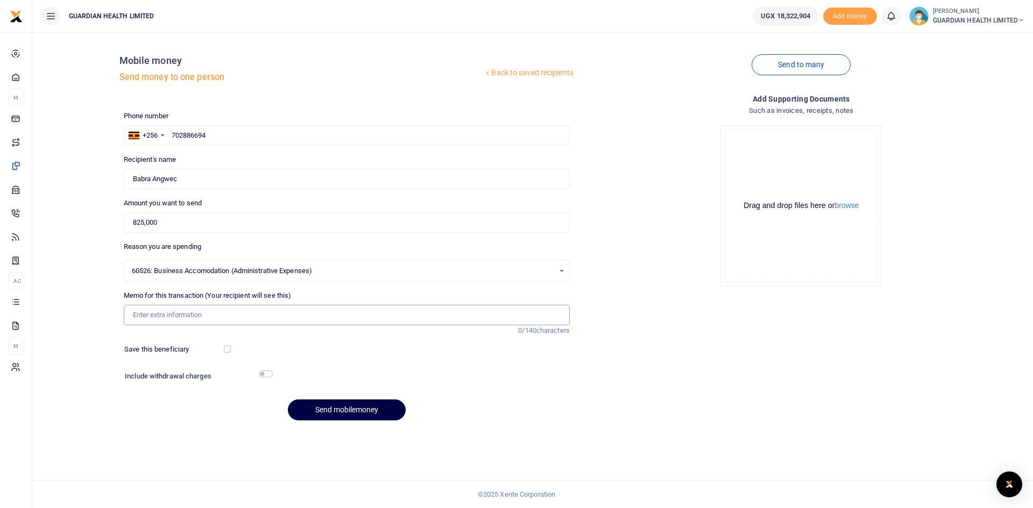
click at [158, 313] on input "Memo for this transaction (Your recipient will see this)" at bounding box center [347, 315] width 446 height 20
type input "Barbras facilitation to mbarara for 5 days"
click at [228, 349] on input "checkbox" at bounding box center [227, 349] width 7 height 7
checkbox input "true"
click at [267, 375] on input "checkbox" at bounding box center [266, 374] width 14 height 7
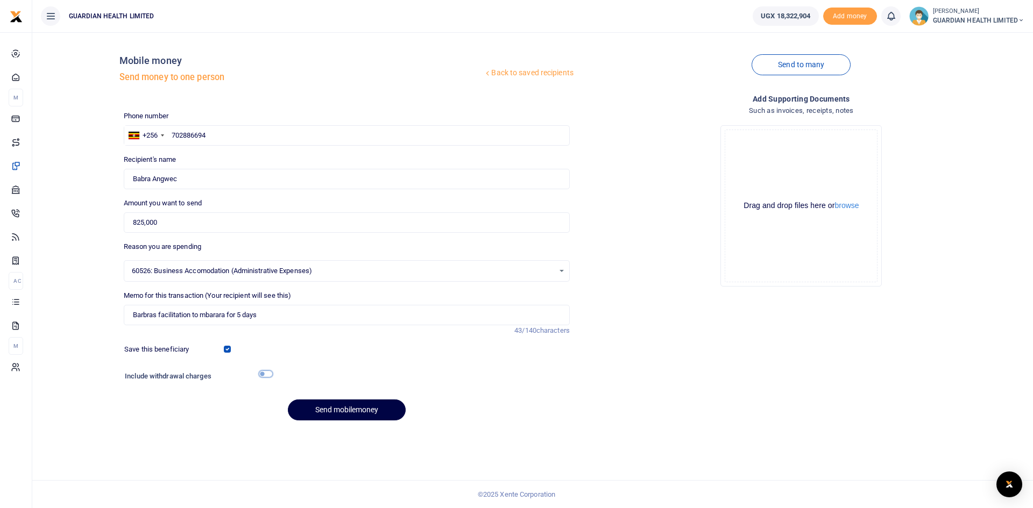
checkbox input "true"
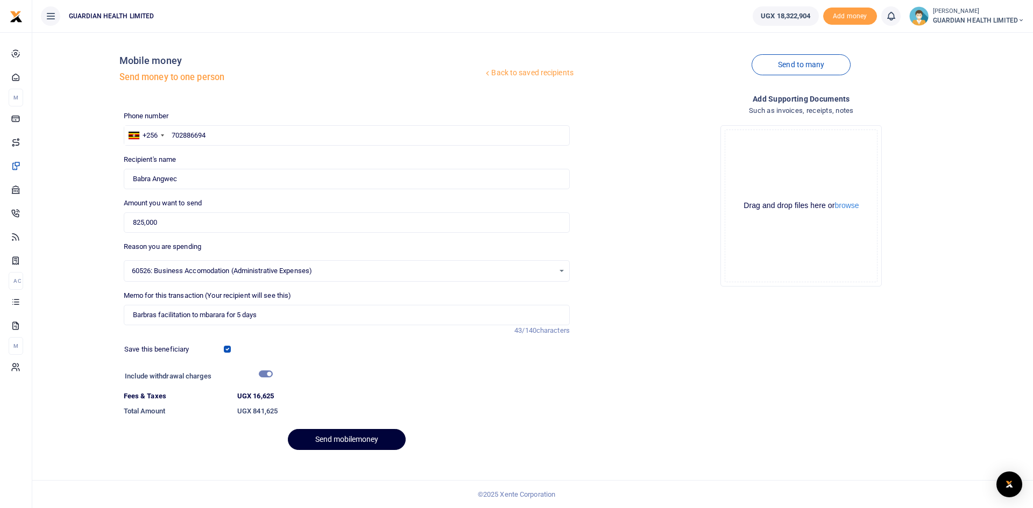
click at [337, 441] on button "Send mobilemoney" at bounding box center [347, 439] width 118 height 21
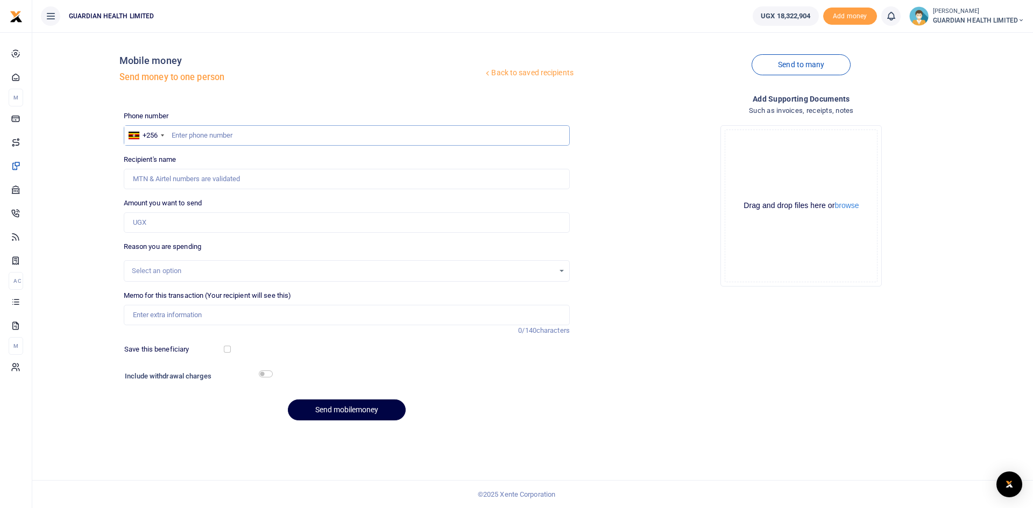
click at [223, 140] on input "text" at bounding box center [347, 135] width 446 height 20
type input "777077907"
type input "Namyalo [PERSON_NAME]"
type input "777077907"
click at [261, 224] on input "Amount you want to send" at bounding box center [347, 222] width 446 height 20
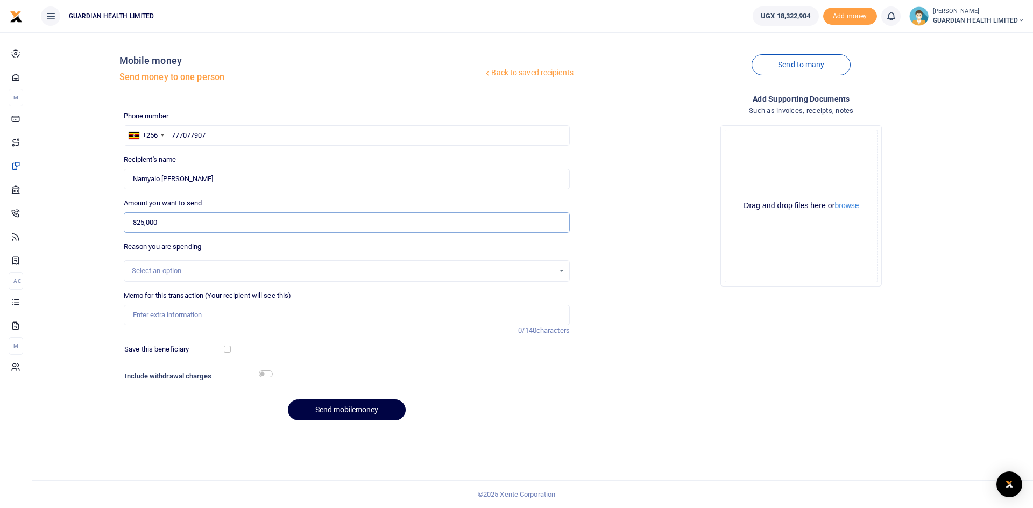
type input "825,000"
click at [194, 275] on div "Select an option" at bounding box center [343, 271] width 422 height 11
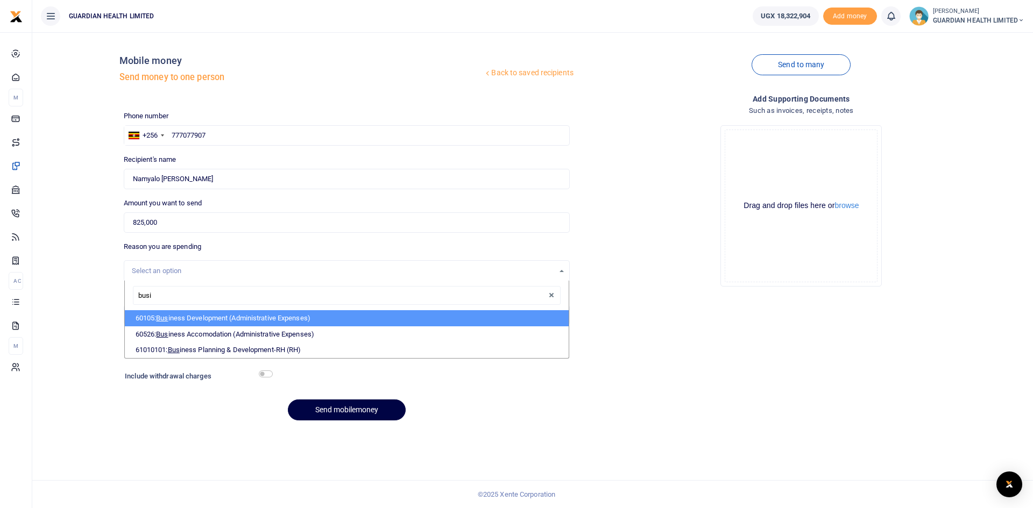
type input "busin"
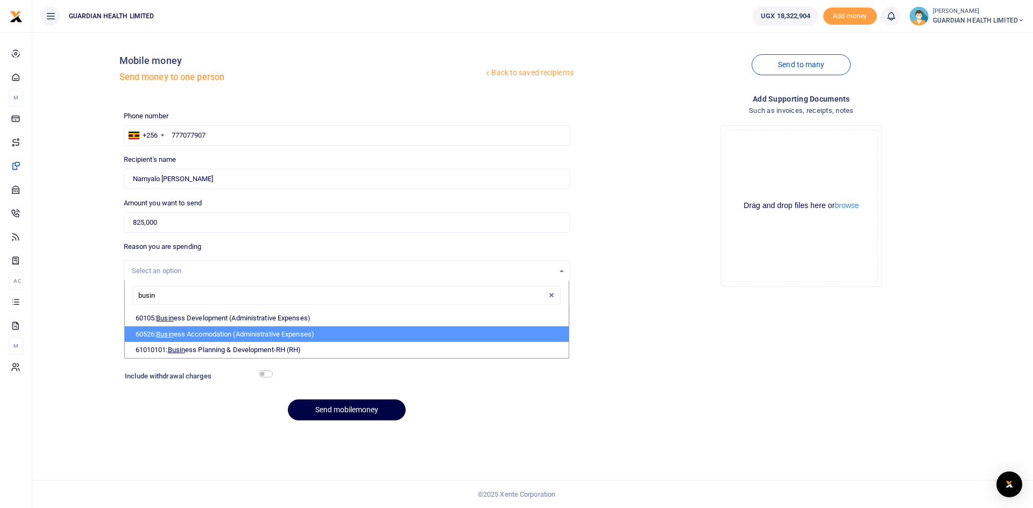
click at [200, 334] on li "60526: Busin ess Accomodation (Administrative Expenses)" at bounding box center [347, 334] width 444 height 16
select select "5435"
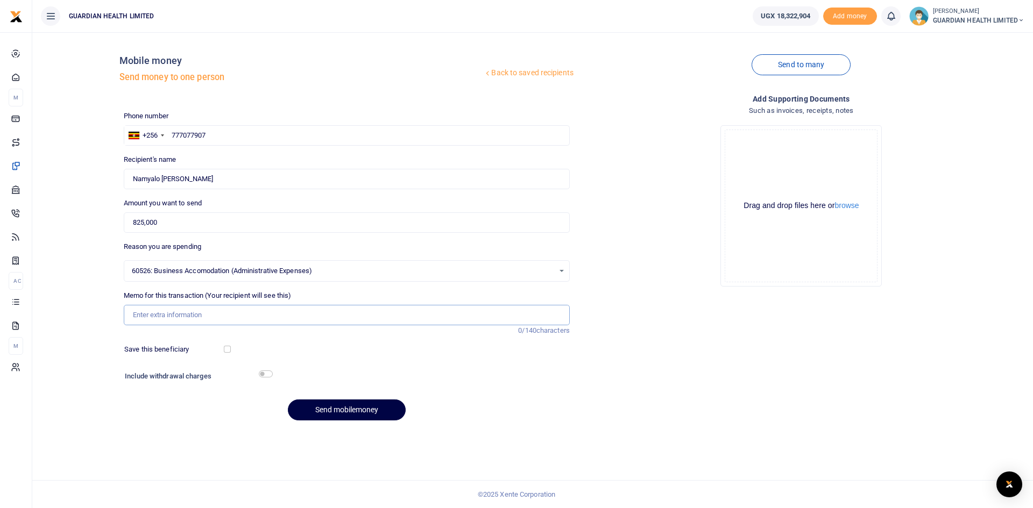
click at [168, 318] on input "Memo for this transaction (Your recipient will see this)" at bounding box center [347, 315] width 446 height 20
type input "Ruths facilitation to Mbarara for 5 days"
click at [227, 351] on input "checkbox" at bounding box center [227, 349] width 7 height 7
checkbox input "true"
click at [268, 377] on input "checkbox" at bounding box center [266, 374] width 14 height 7
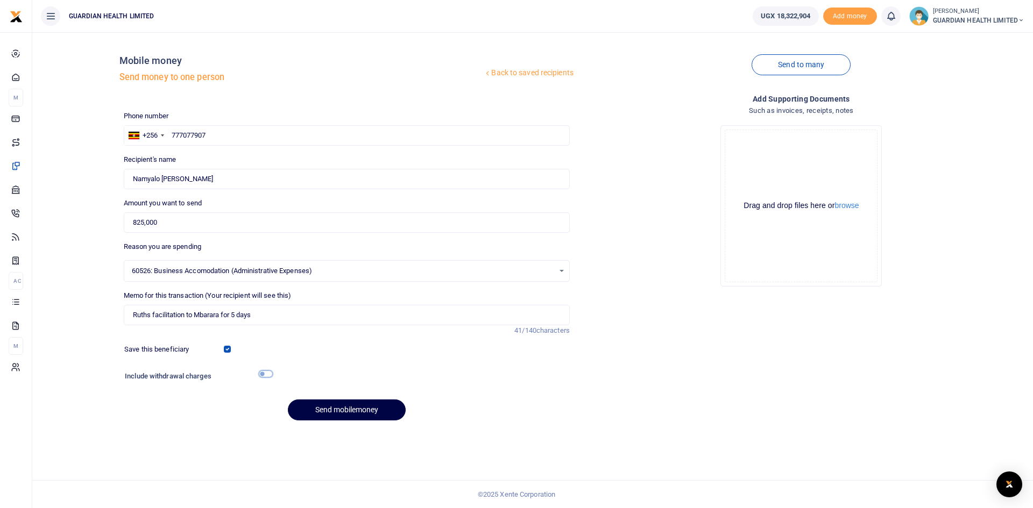
checkbox input "true"
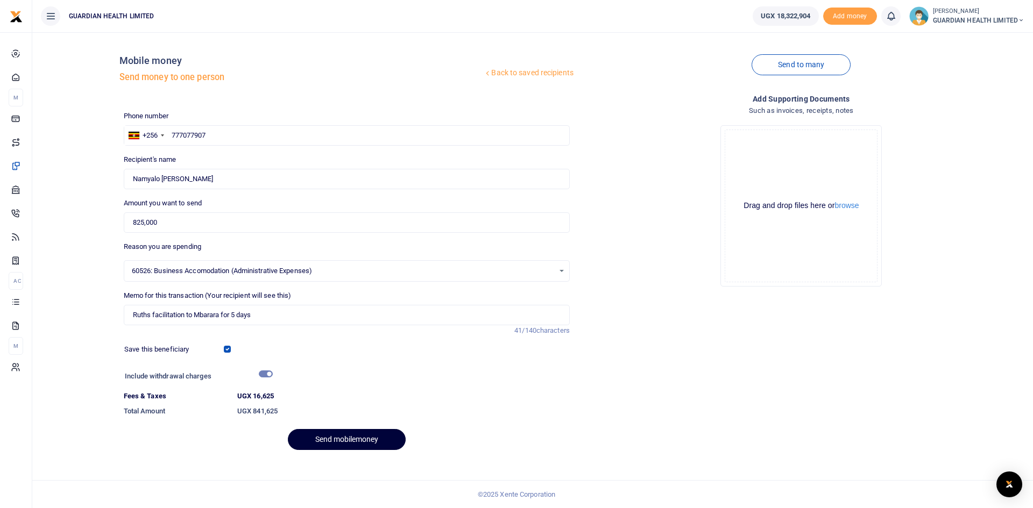
click at [347, 441] on button "Send mobilemoney" at bounding box center [347, 439] width 118 height 21
